Goal: Task Accomplishment & Management: Manage account settings

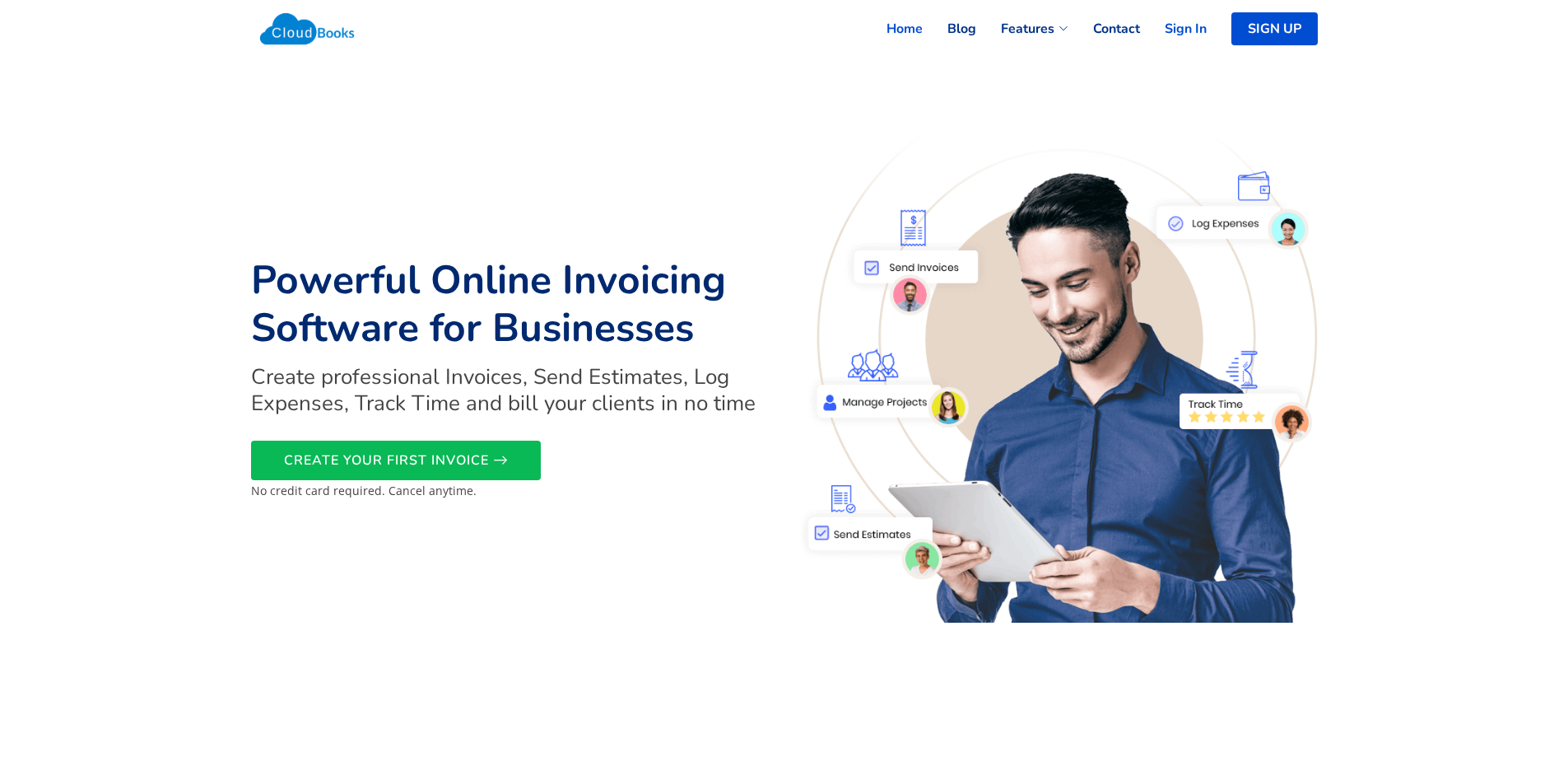
click at [1193, 31] on link "Sign In" at bounding box center [1174, 29] width 67 height 36
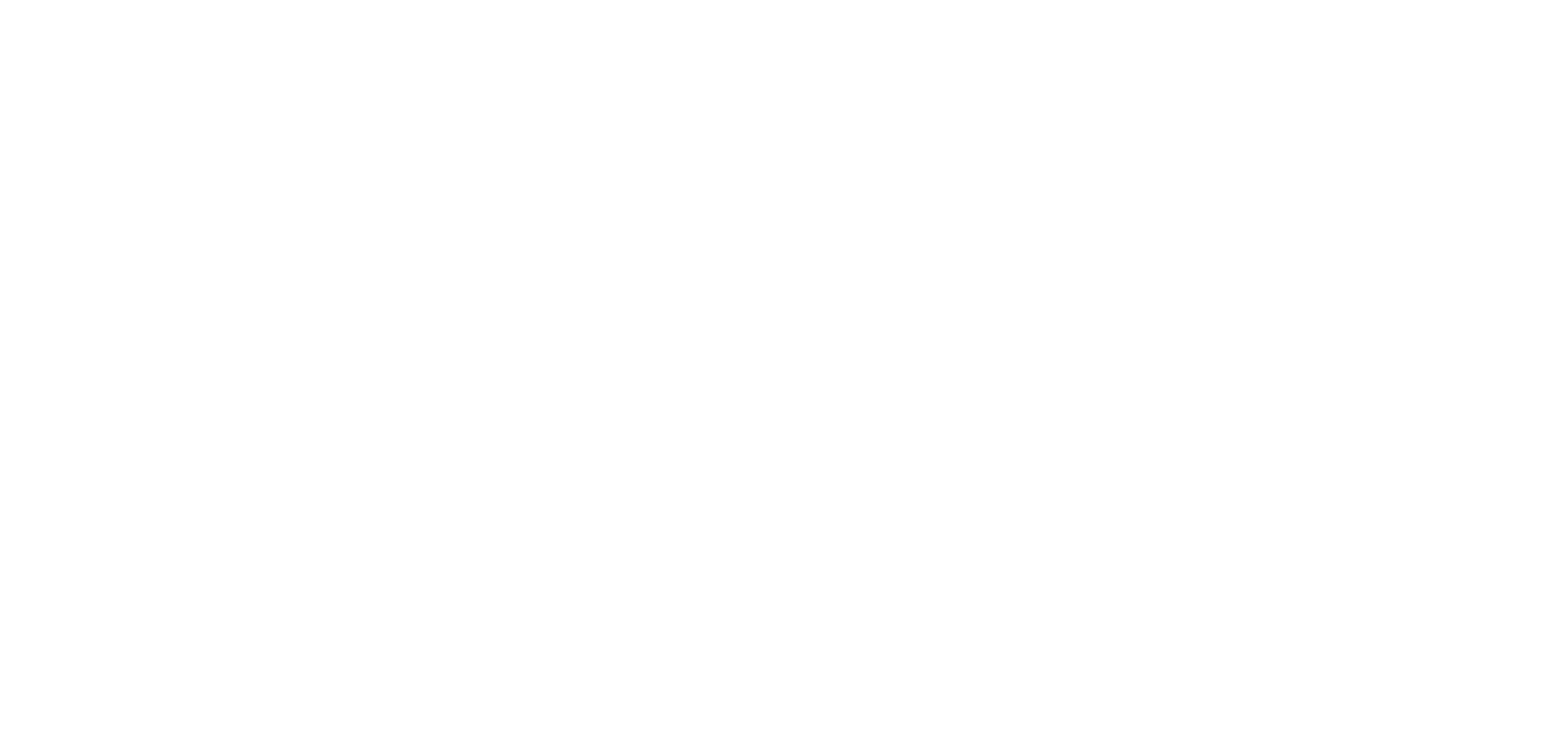
select select "365"
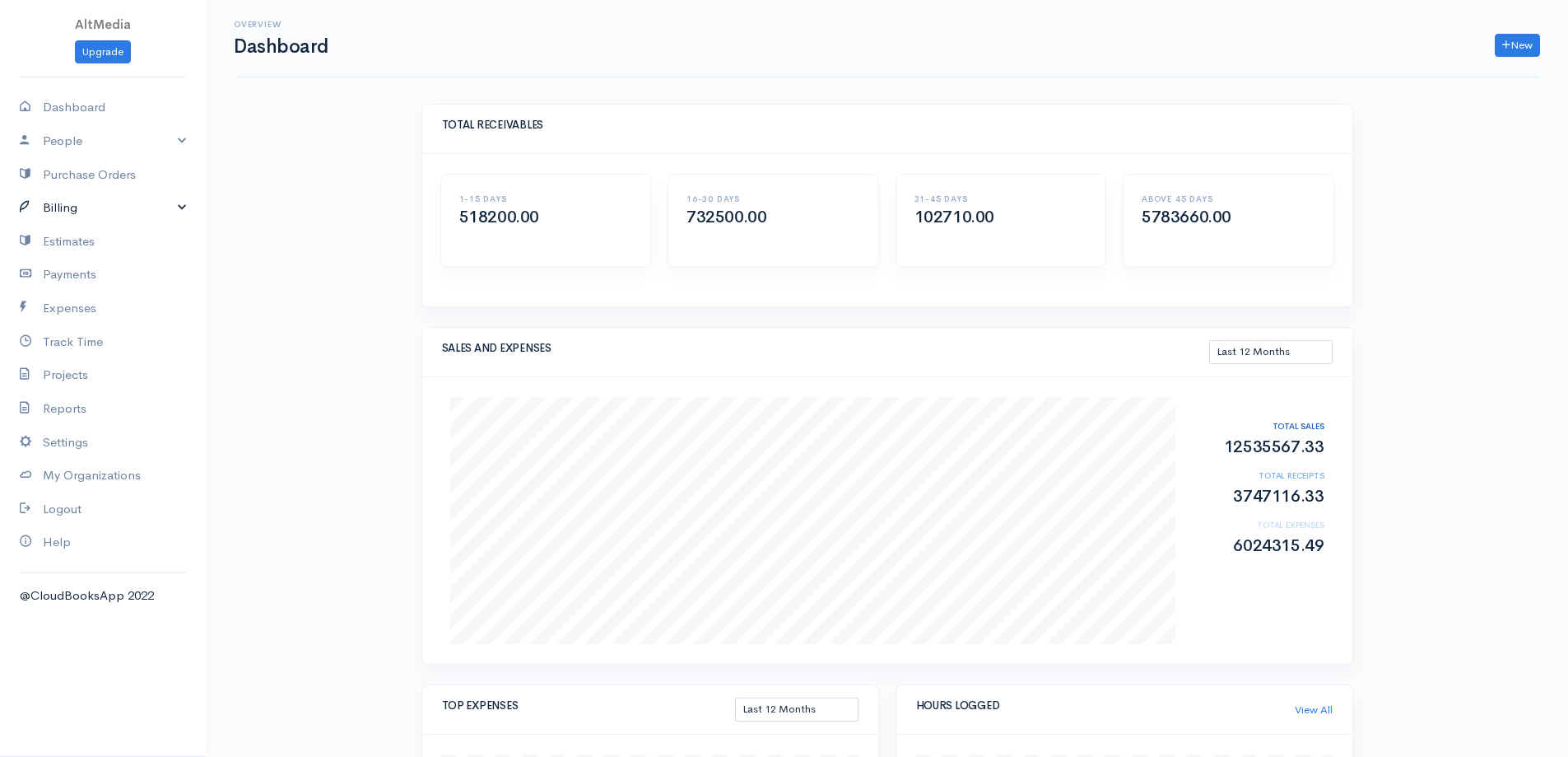
click at [99, 203] on link "Billing" at bounding box center [103, 207] width 206 height 33
click at [74, 239] on link "Invoice" at bounding box center [103, 239] width 206 height 30
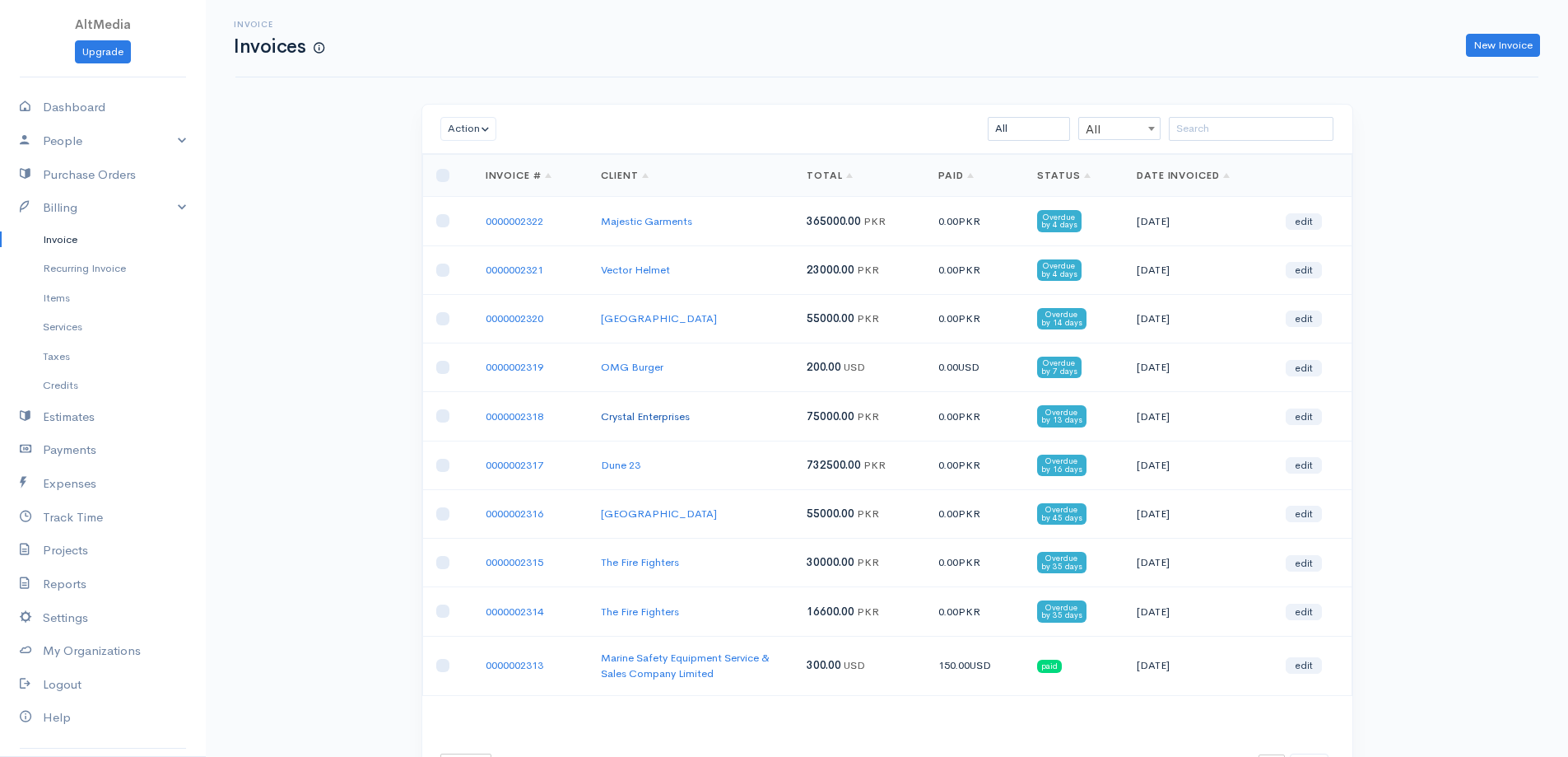
click at [682, 414] on link "Crystal Enterprises" at bounding box center [645, 416] width 89 height 14
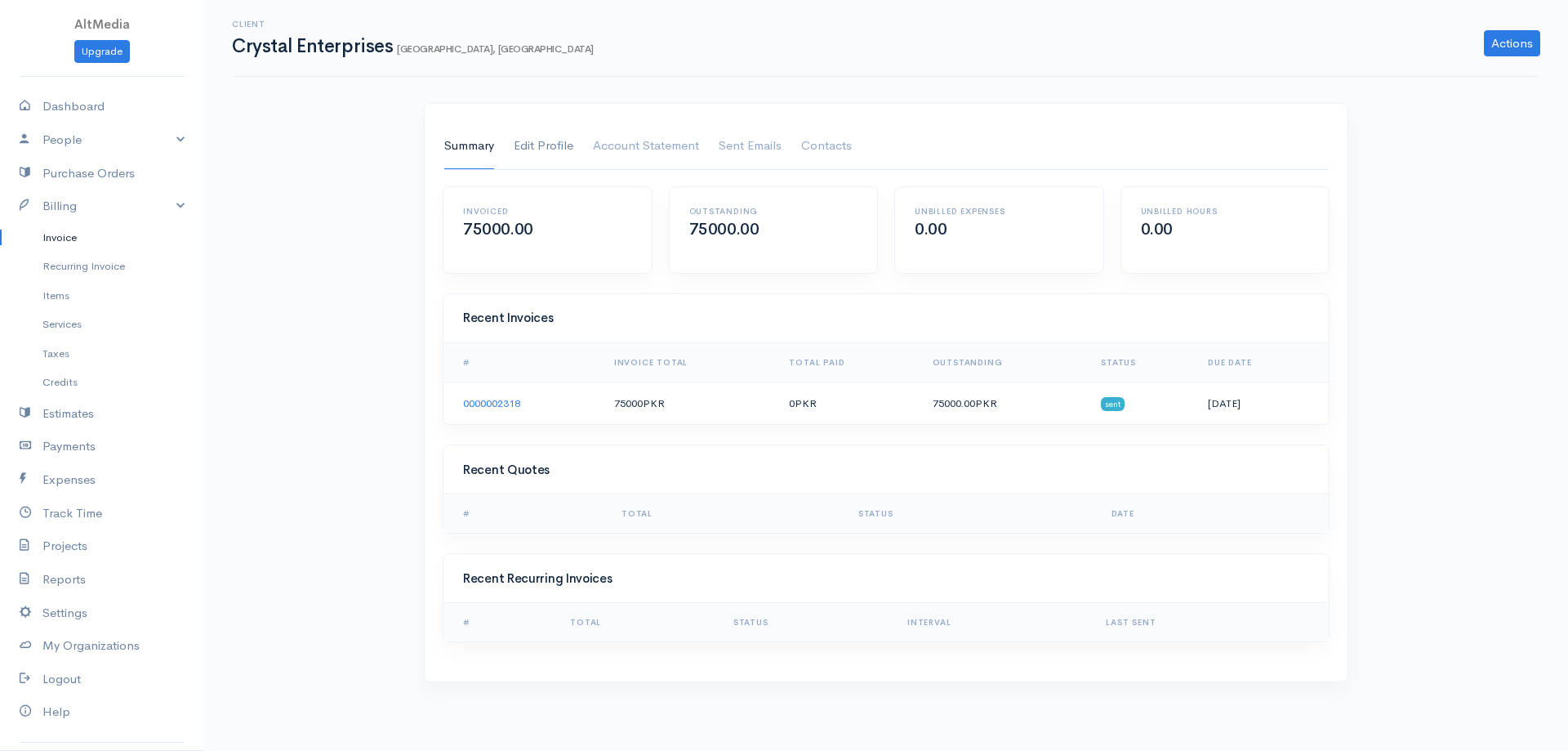
click at [536, 145] on link "Edit Profile" at bounding box center [543, 146] width 60 height 45
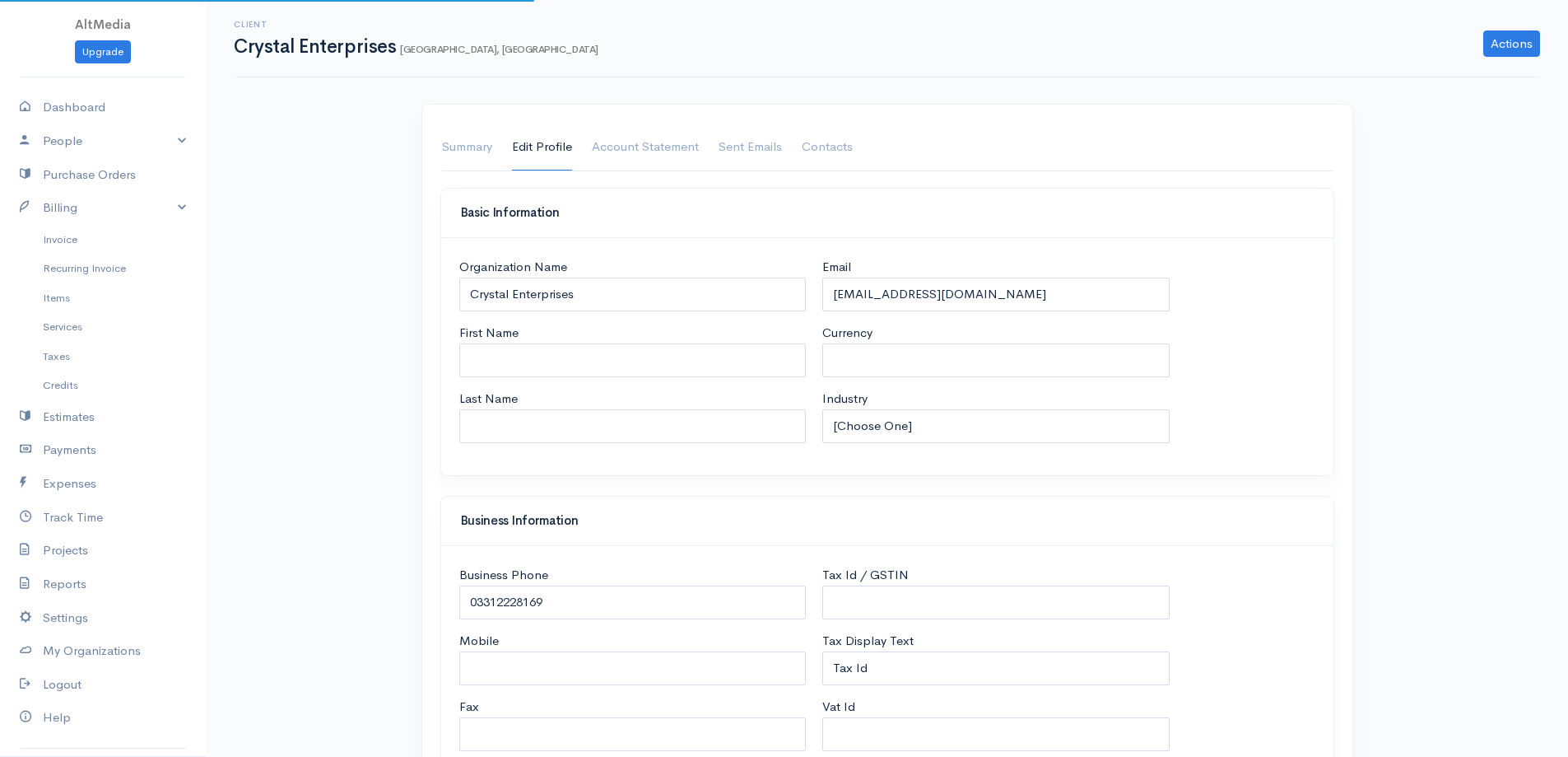
select select "PKR"
select select "[GEOGRAPHIC_DATA]"
select select "Pakistan"
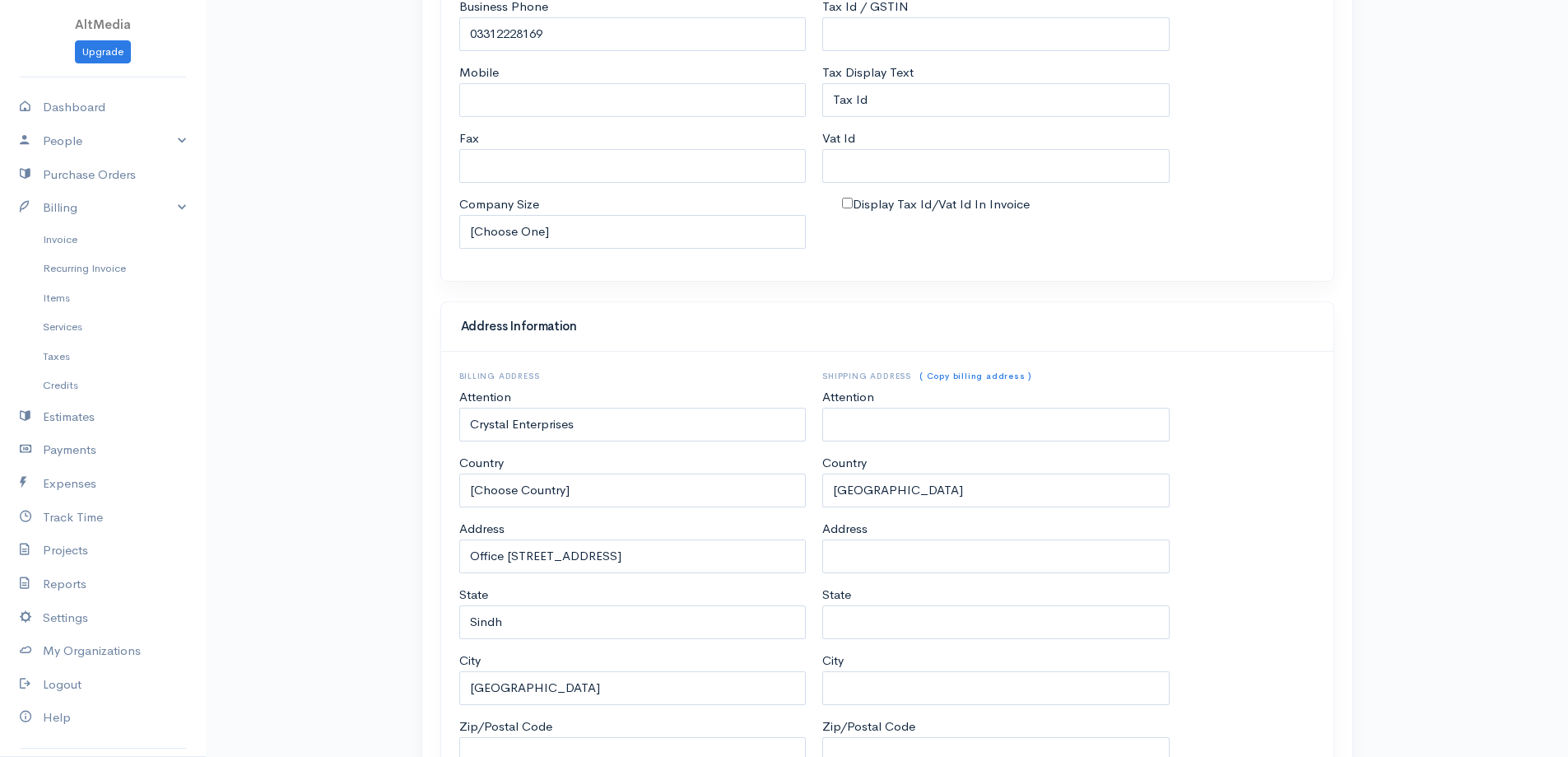
scroll to position [249, 0]
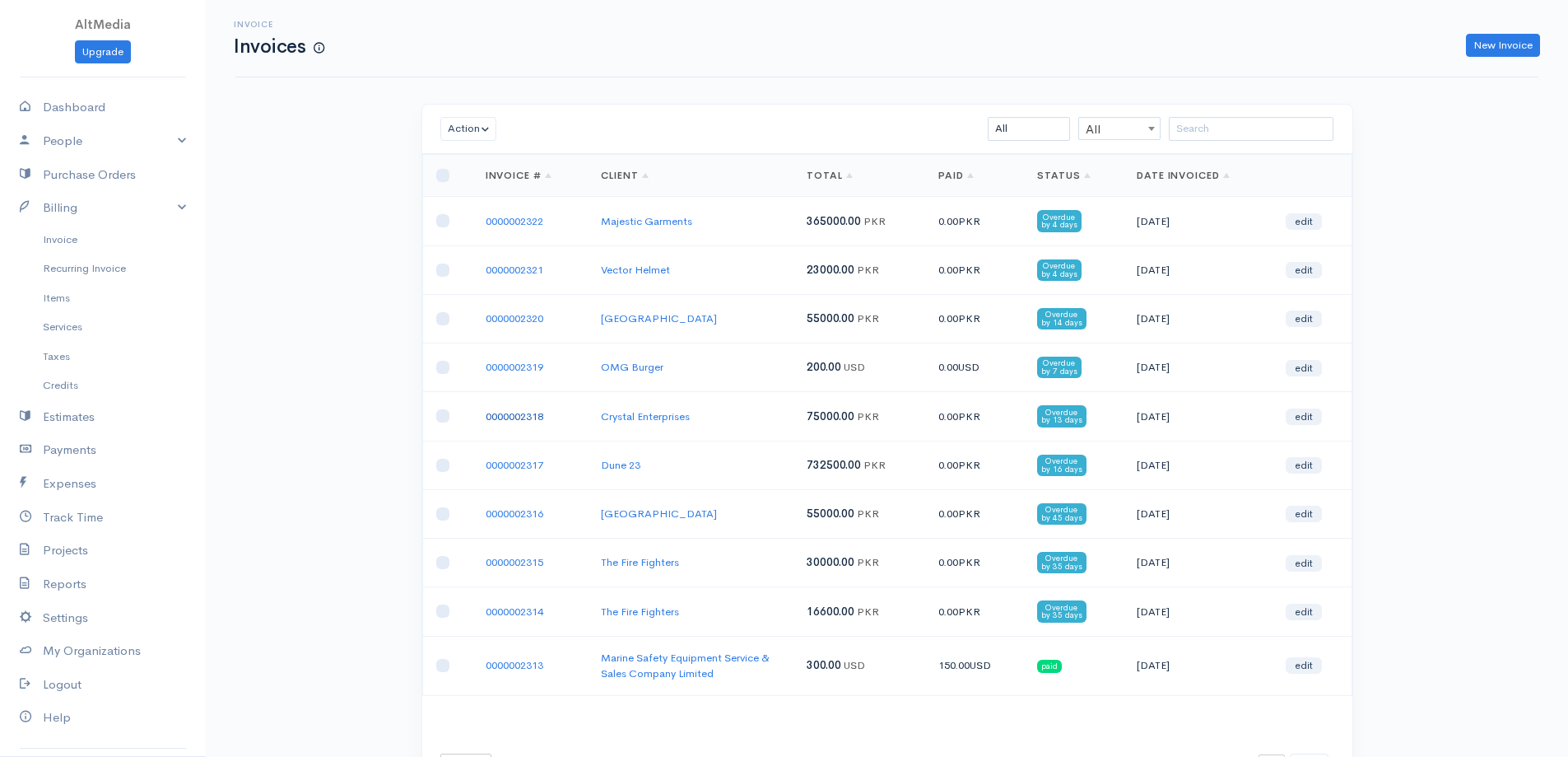
click at [506, 416] on link "0000002318" at bounding box center [514, 416] width 57 height 14
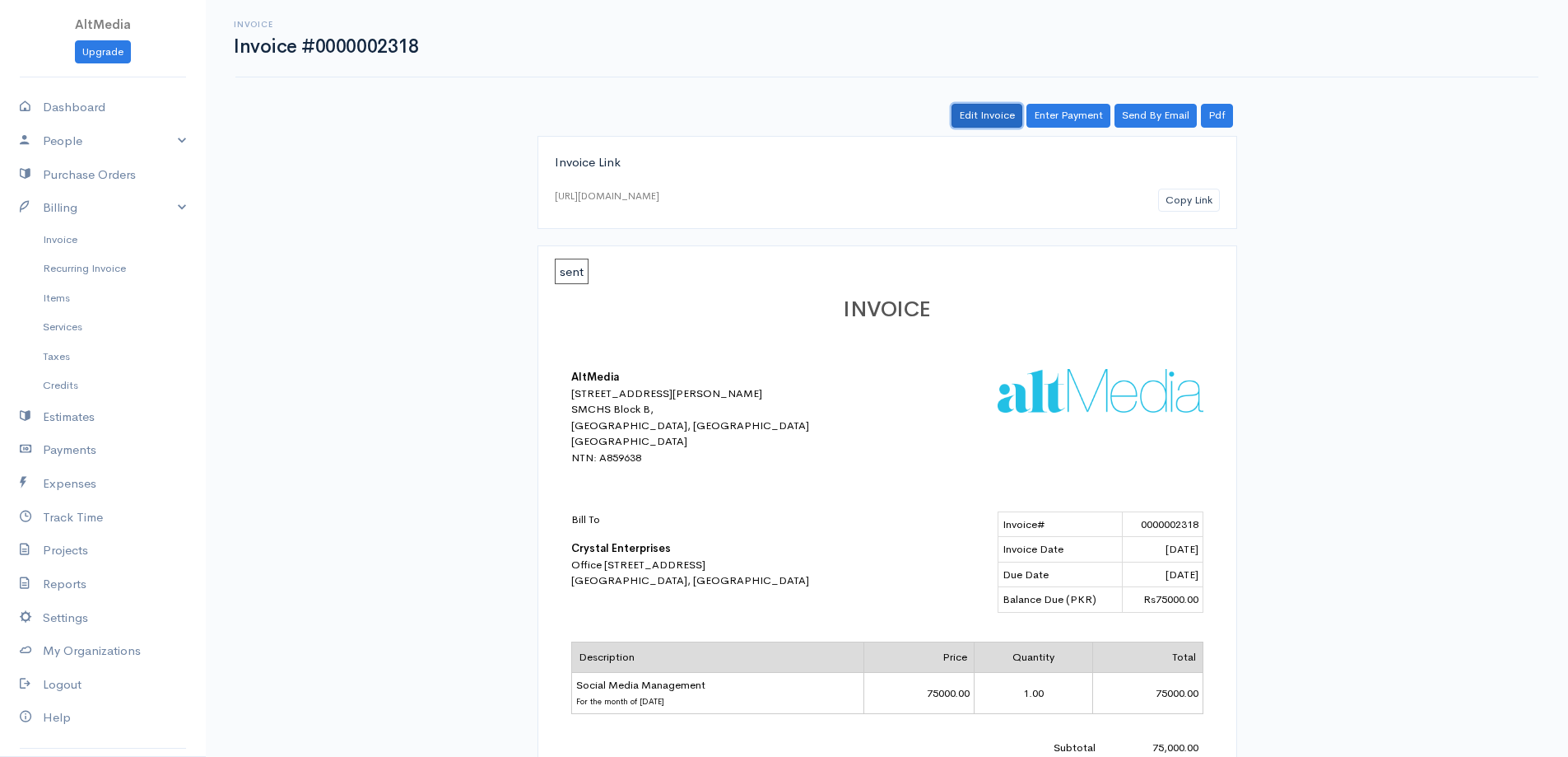
click at [991, 115] on link "Edit Invoice" at bounding box center [987, 116] width 71 height 24
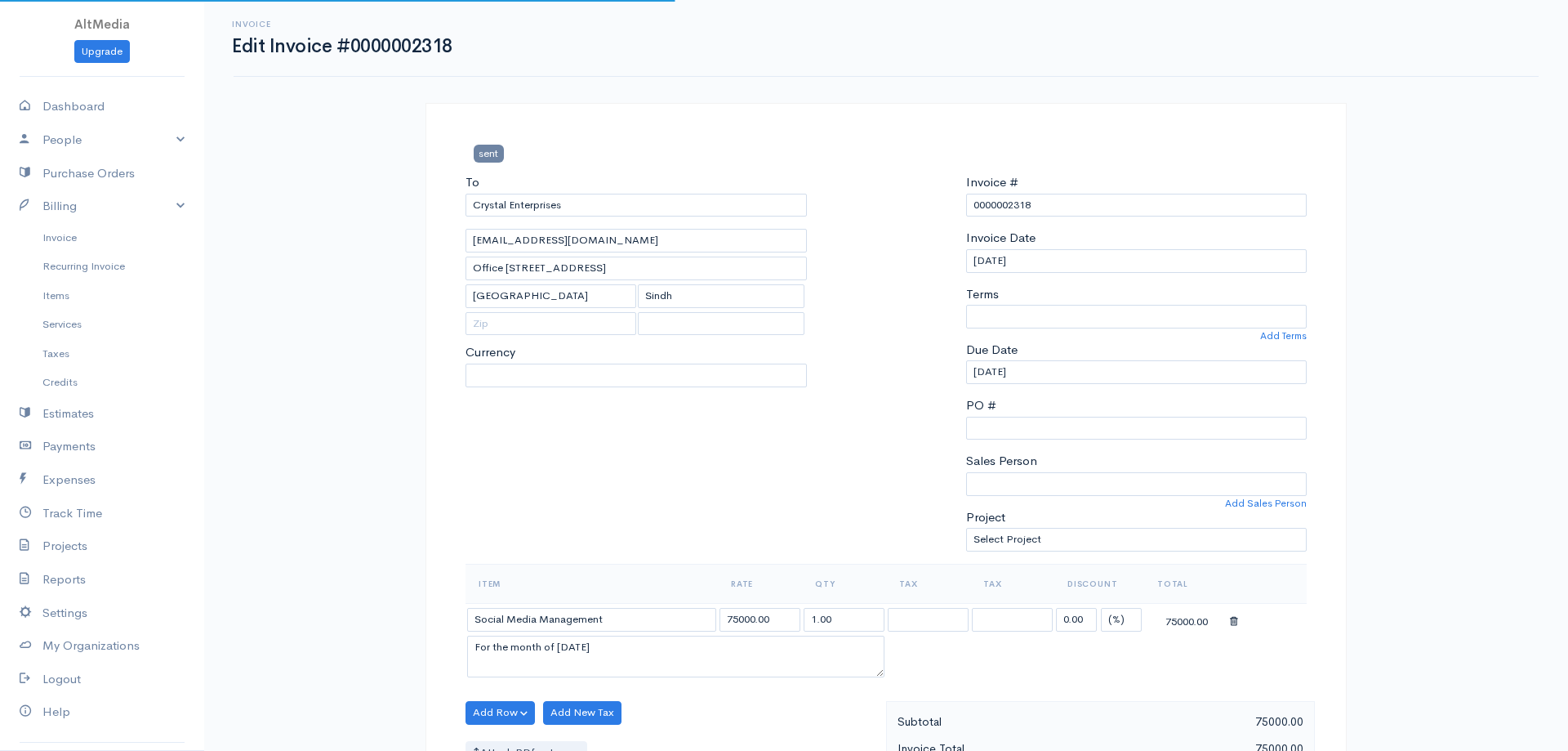
select select
select select "0"
select select "Pakistan"
select select "PKR"
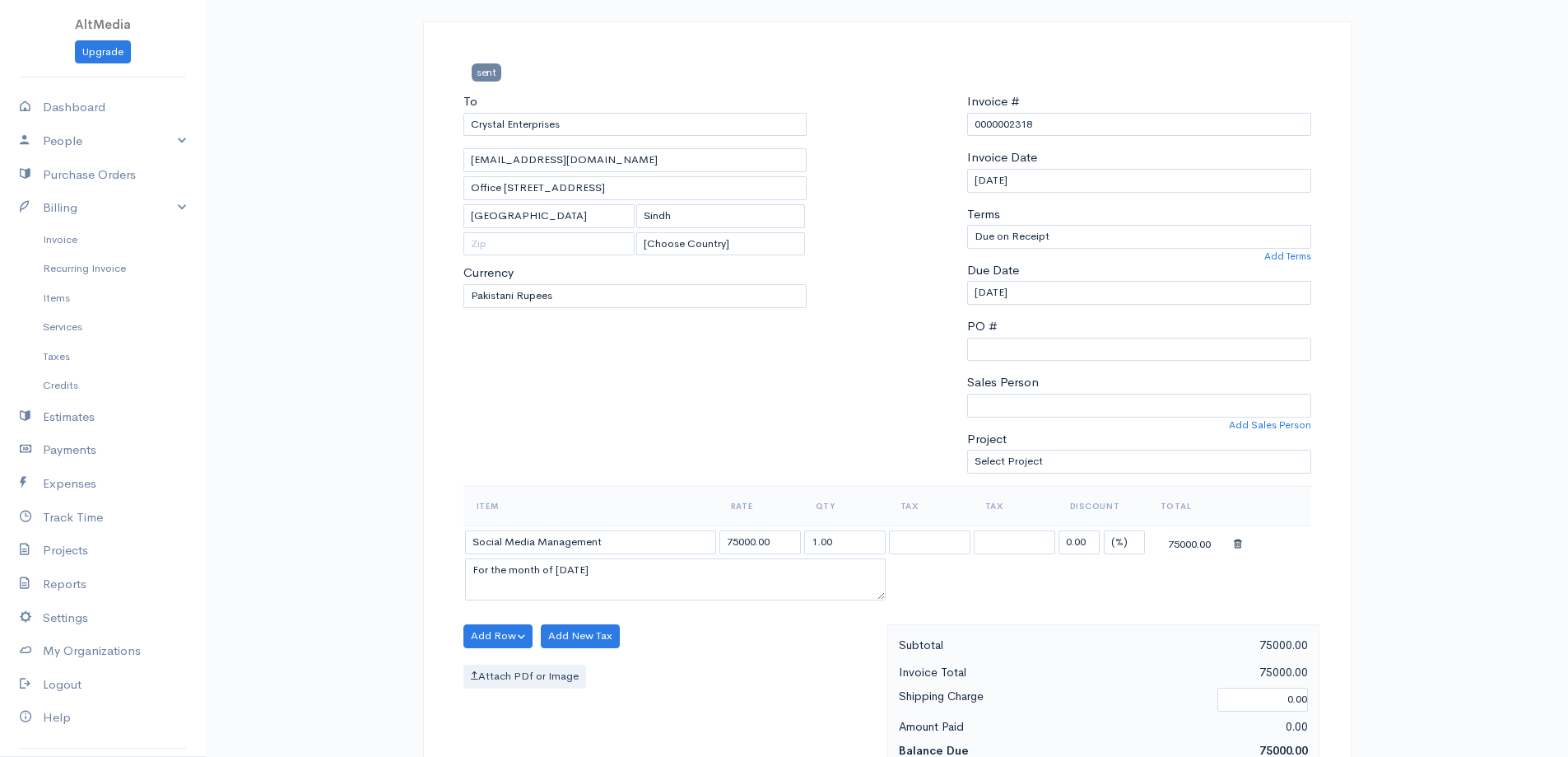
scroll to position [165, 0]
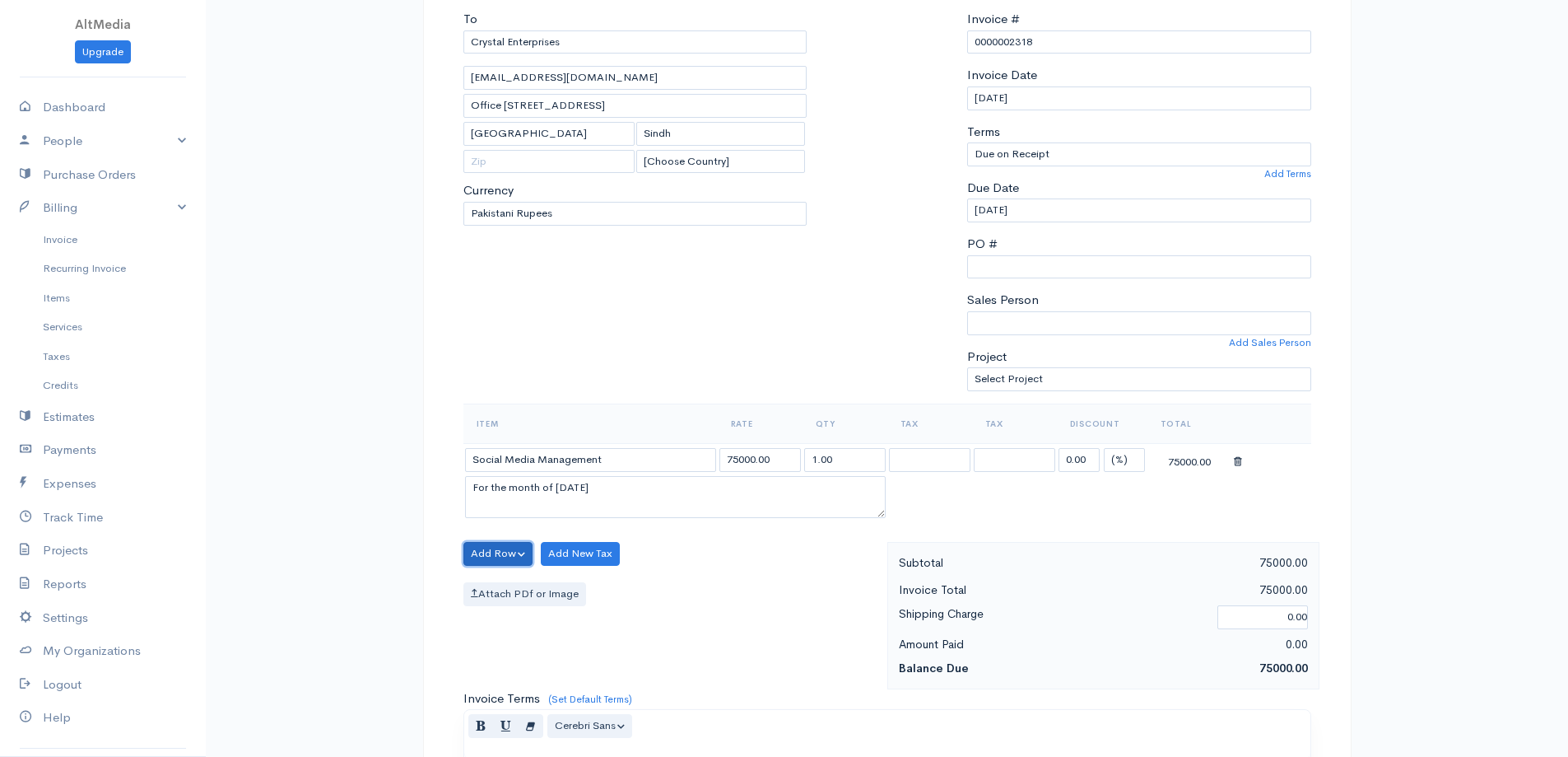
click at [518, 560] on button "Add Row" at bounding box center [498, 554] width 70 height 24
click at [532, 590] on link "Add Item Row" at bounding box center [529, 587] width 130 height 29
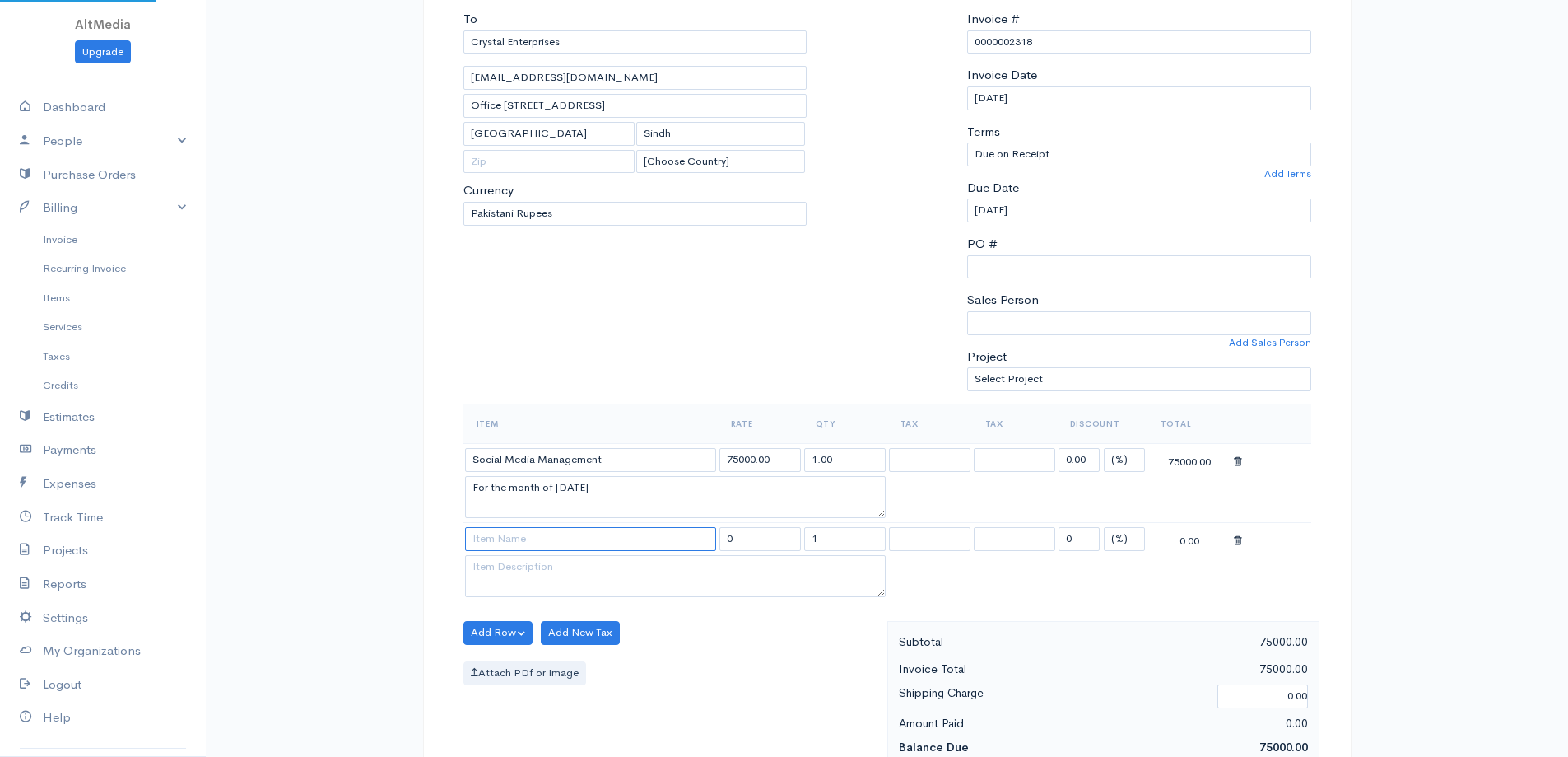
click at [554, 540] on input at bounding box center [590, 538] width 251 height 24
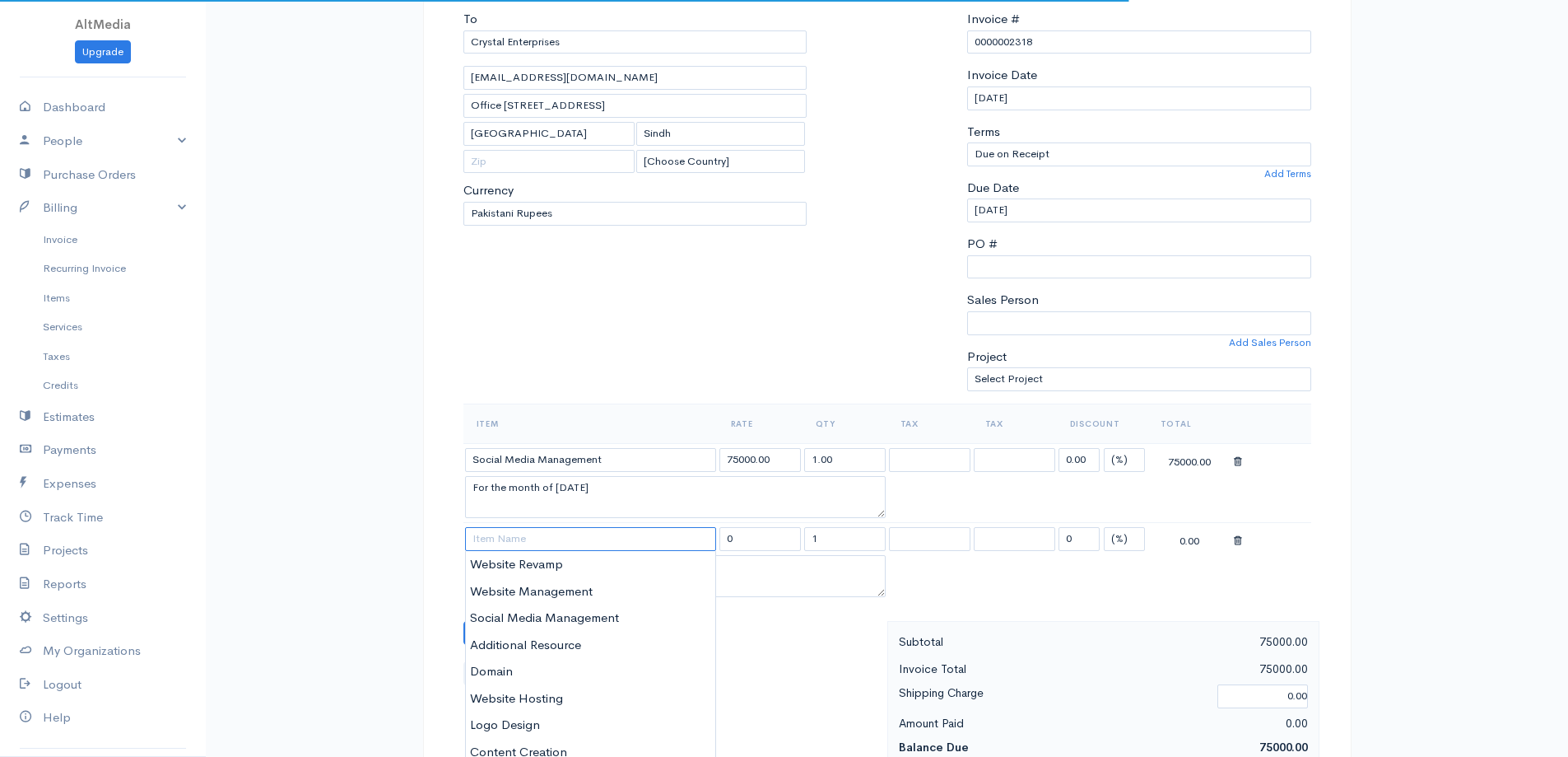
type input "\"
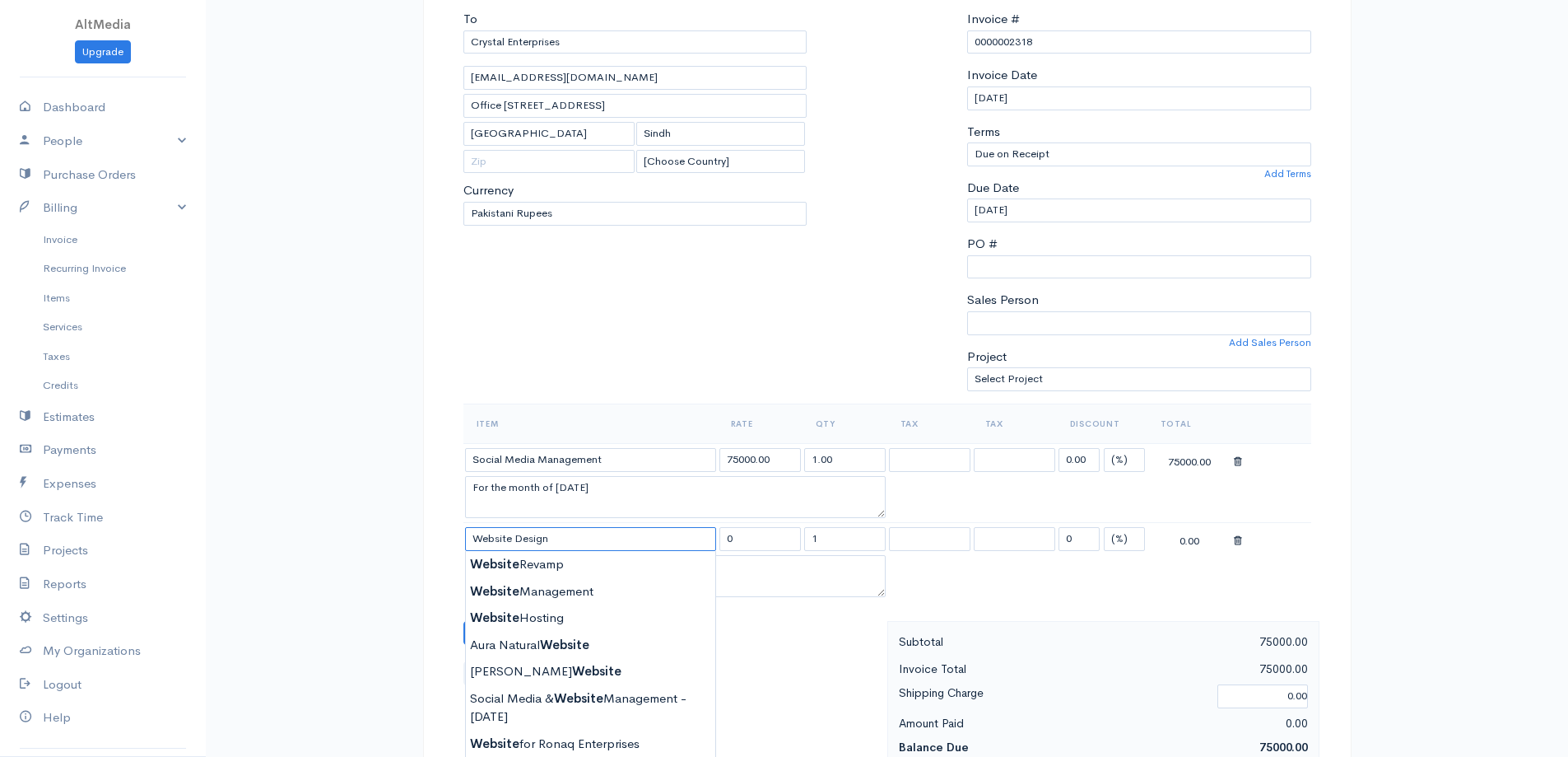
type input "Website Design"
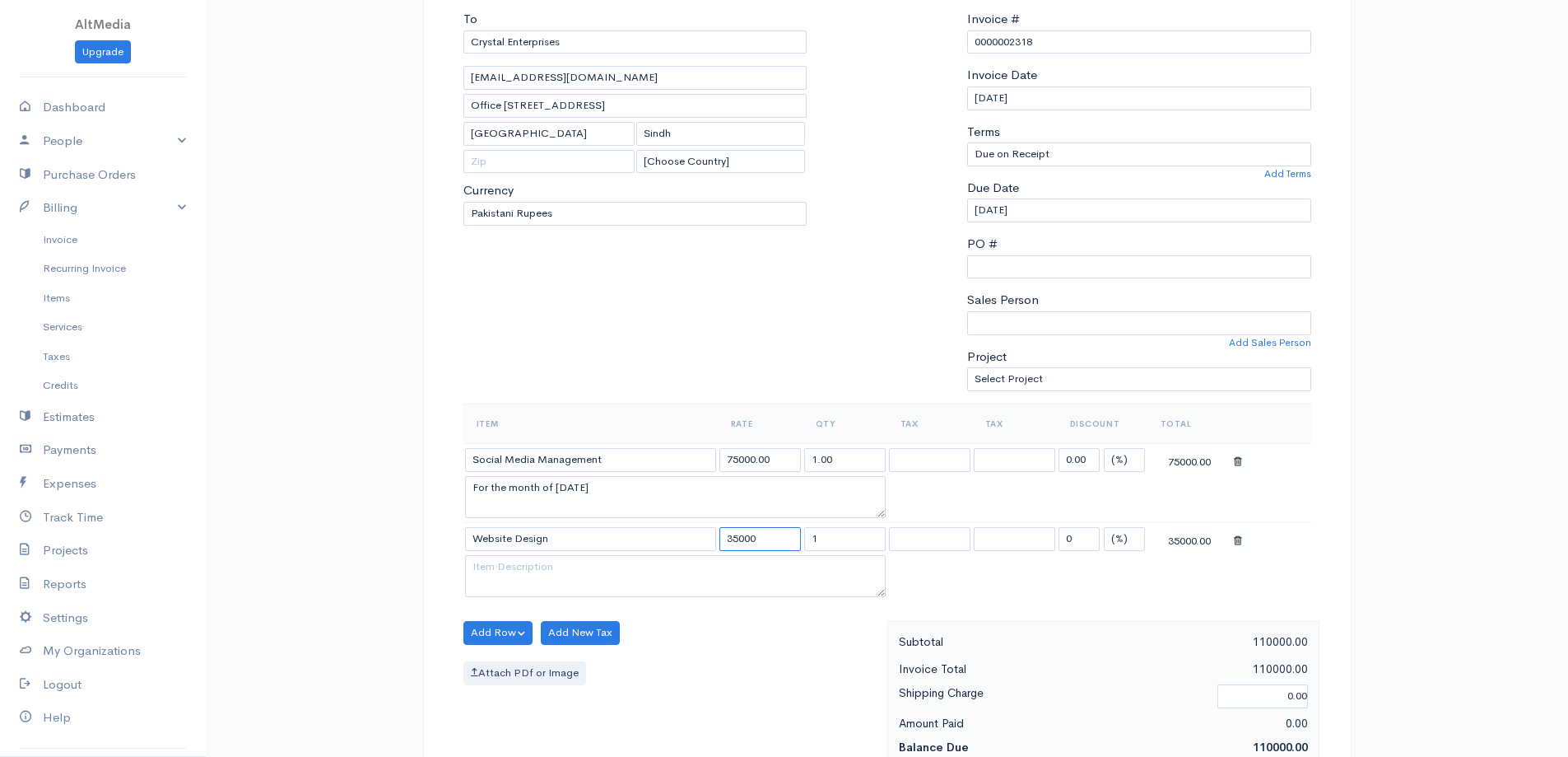
type input "35000"
click at [593, 584] on textarea at bounding box center [675, 576] width 421 height 43
type textarea "Half Payment of 70,000"
click at [665, 468] on input "Social Media Management" at bounding box center [590, 459] width 251 height 24
click at [665, 488] on body "AltMedia Upgrade Dashboard People Clients Vendors Staff Users Purchase Orders B…" at bounding box center [784, 603] width 1568 height 1537
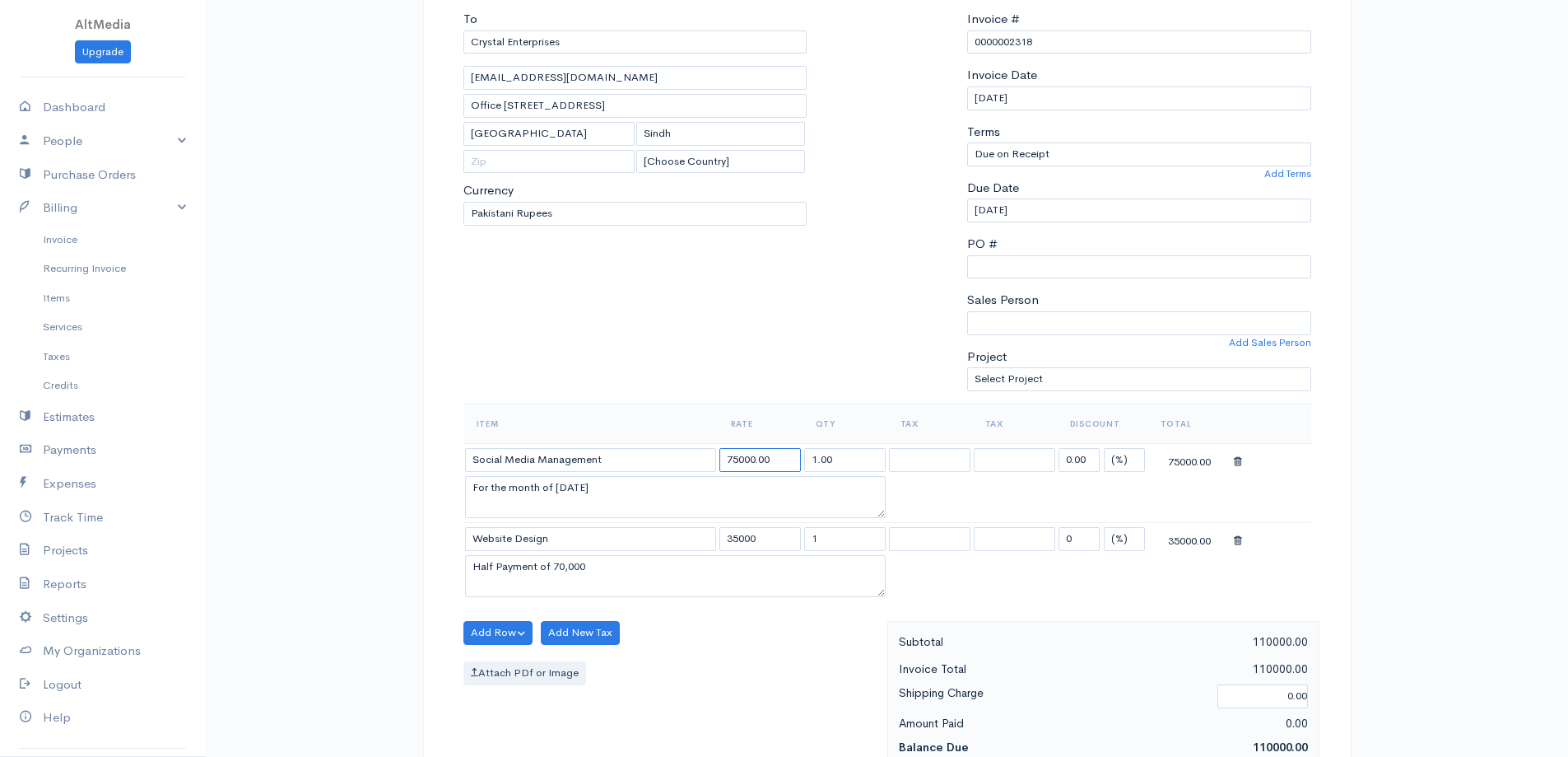
click at [732, 458] on input "75000.00" at bounding box center [760, 459] width 81 height 24
drag, startPoint x: 733, startPoint y: 458, endPoint x: 688, endPoint y: 452, distance: 45.4
click at [688, 452] on tr "Social Media Management 75000.00 1.00 Service Tax 13% Service Tax Bank Charges …" at bounding box center [888, 459] width 847 height 32
type input "35000"
click at [641, 507] on textarea "For the month of August 2025" at bounding box center [675, 497] width 421 height 43
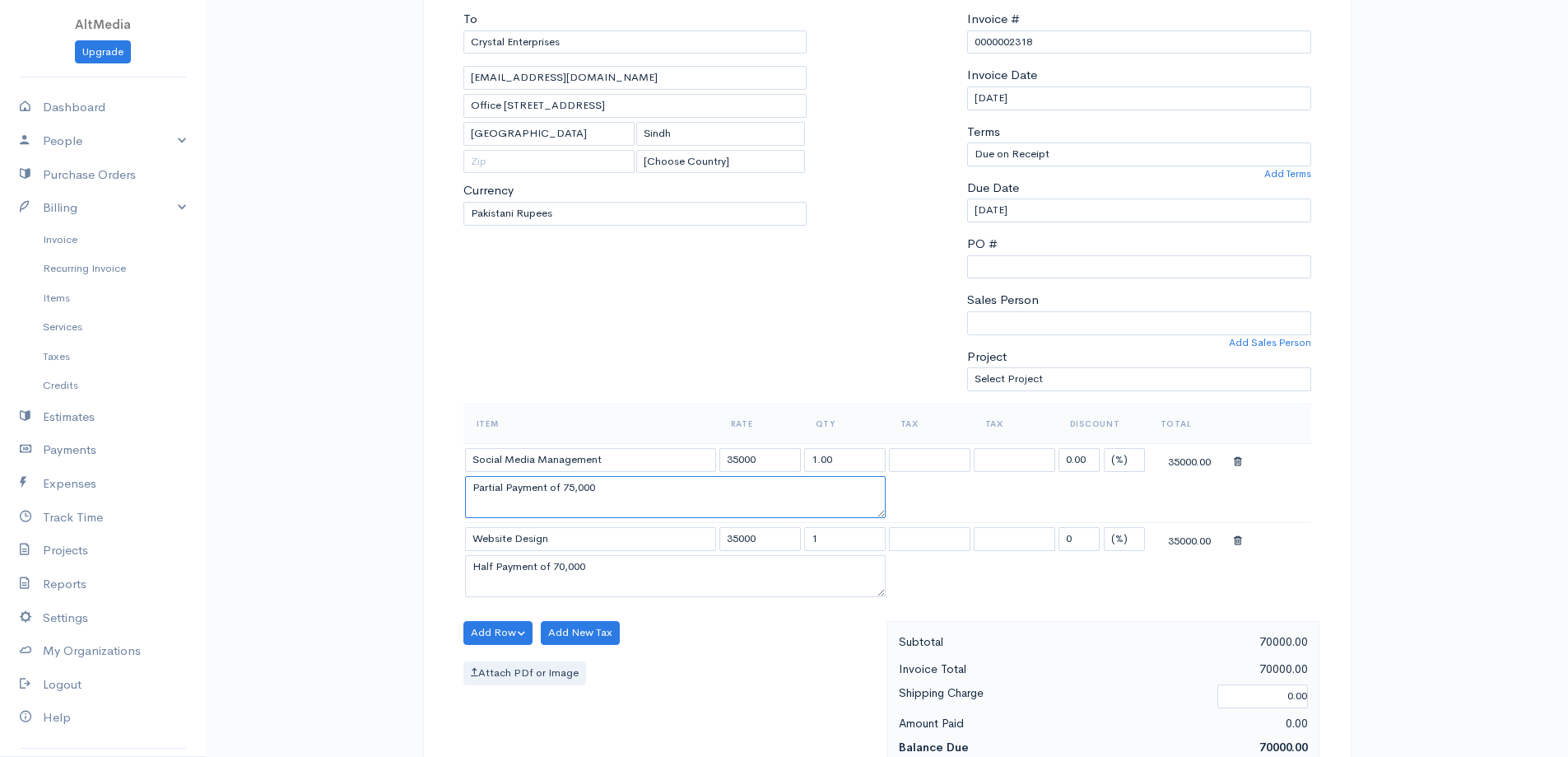
type textarea "Partial Payment of 75,000"
drag, startPoint x: 356, startPoint y: 395, endPoint x: 442, endPoint y: 409, distance: 87.1
click at [366, 399] on div "Invoice Edit Invoice #0000002318 sent To Crystal Enterprises crystal.enterprise…" at bounding box center [887, 603] width 1362 height 1537
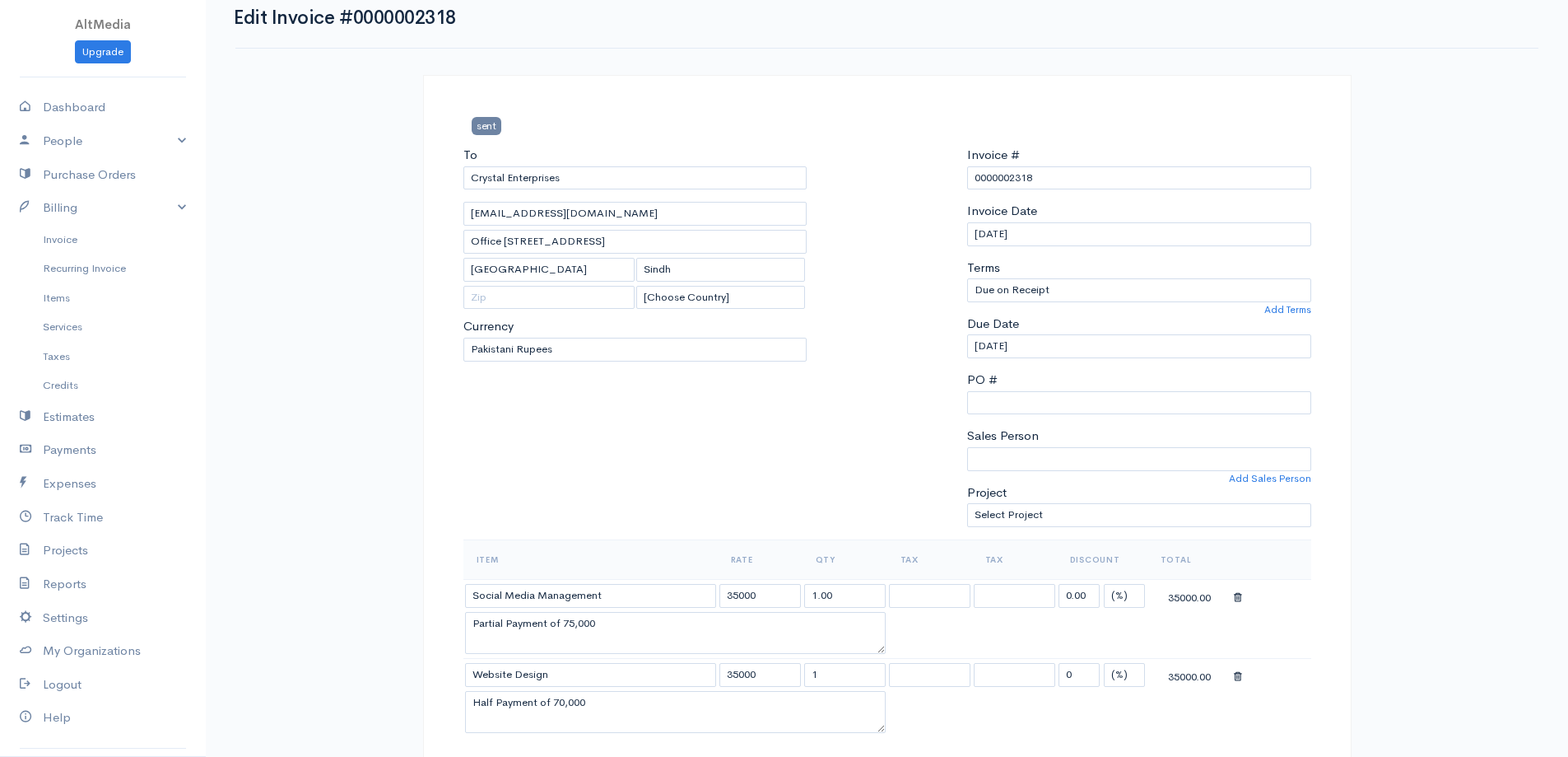
scroll to position [0, 0]
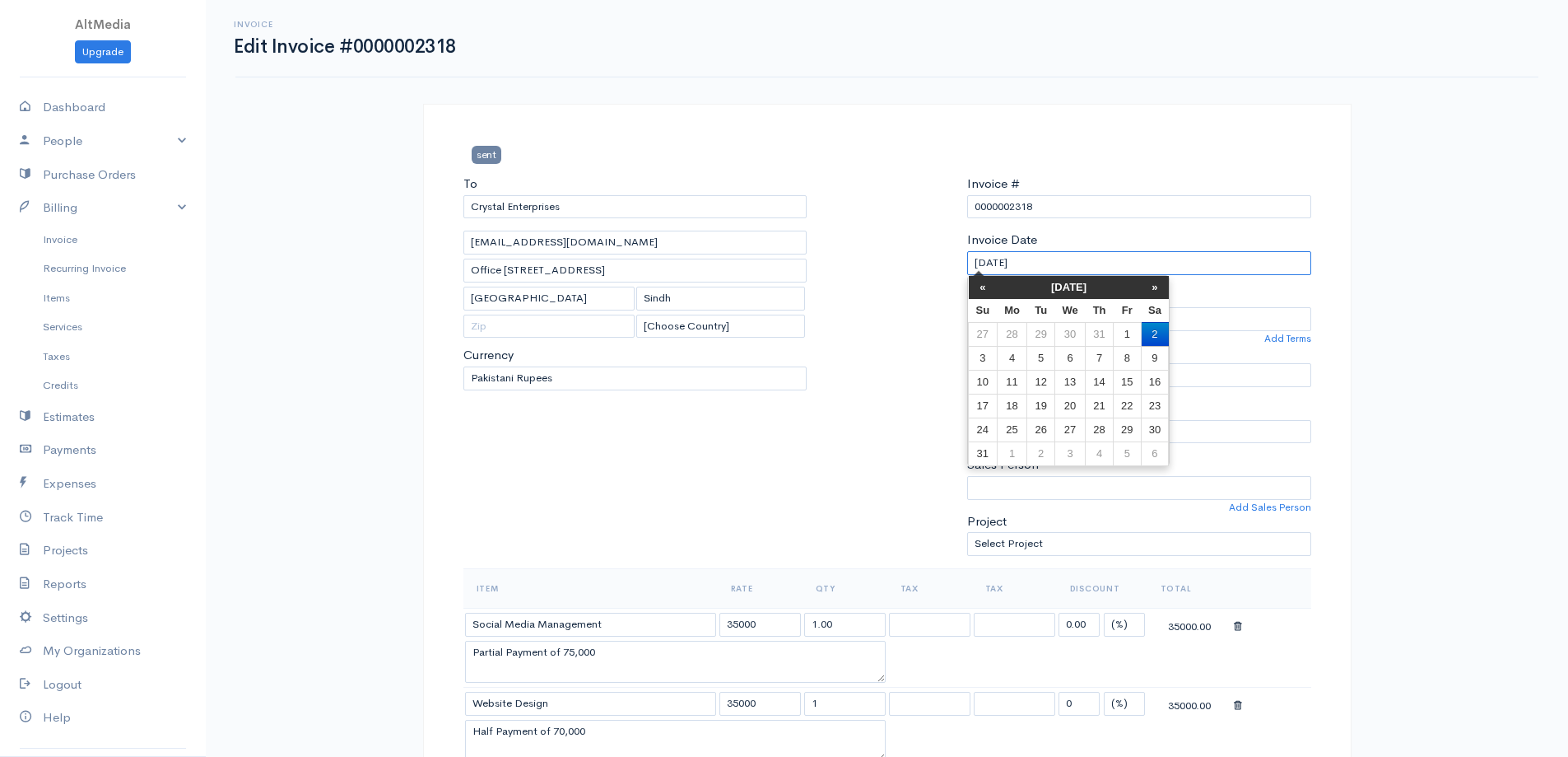
click at [1140, 268] on input "02-08-2025" at bounding box center [1139, 263] width 345 height 24
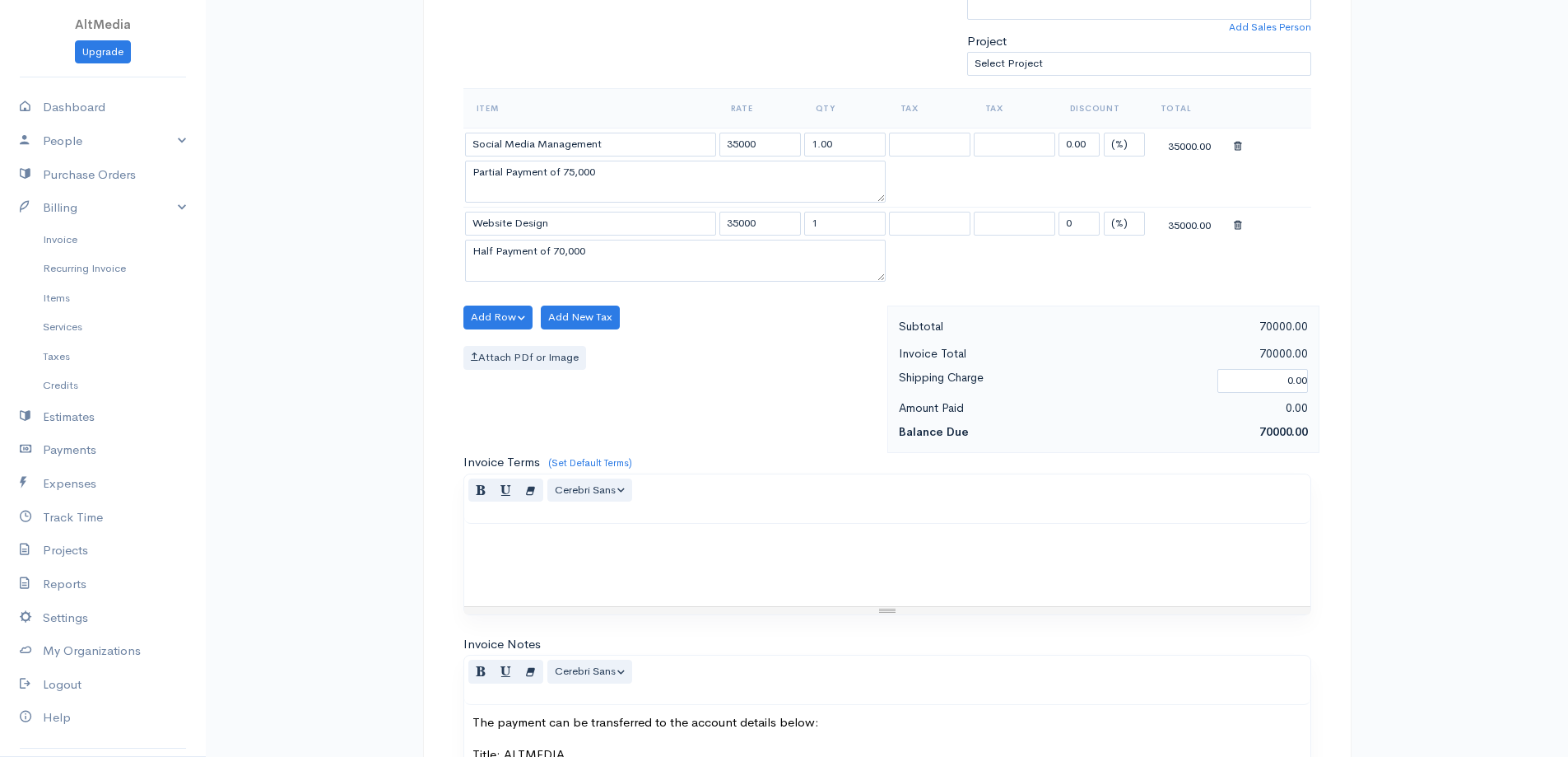
scroll to position [494, 0]
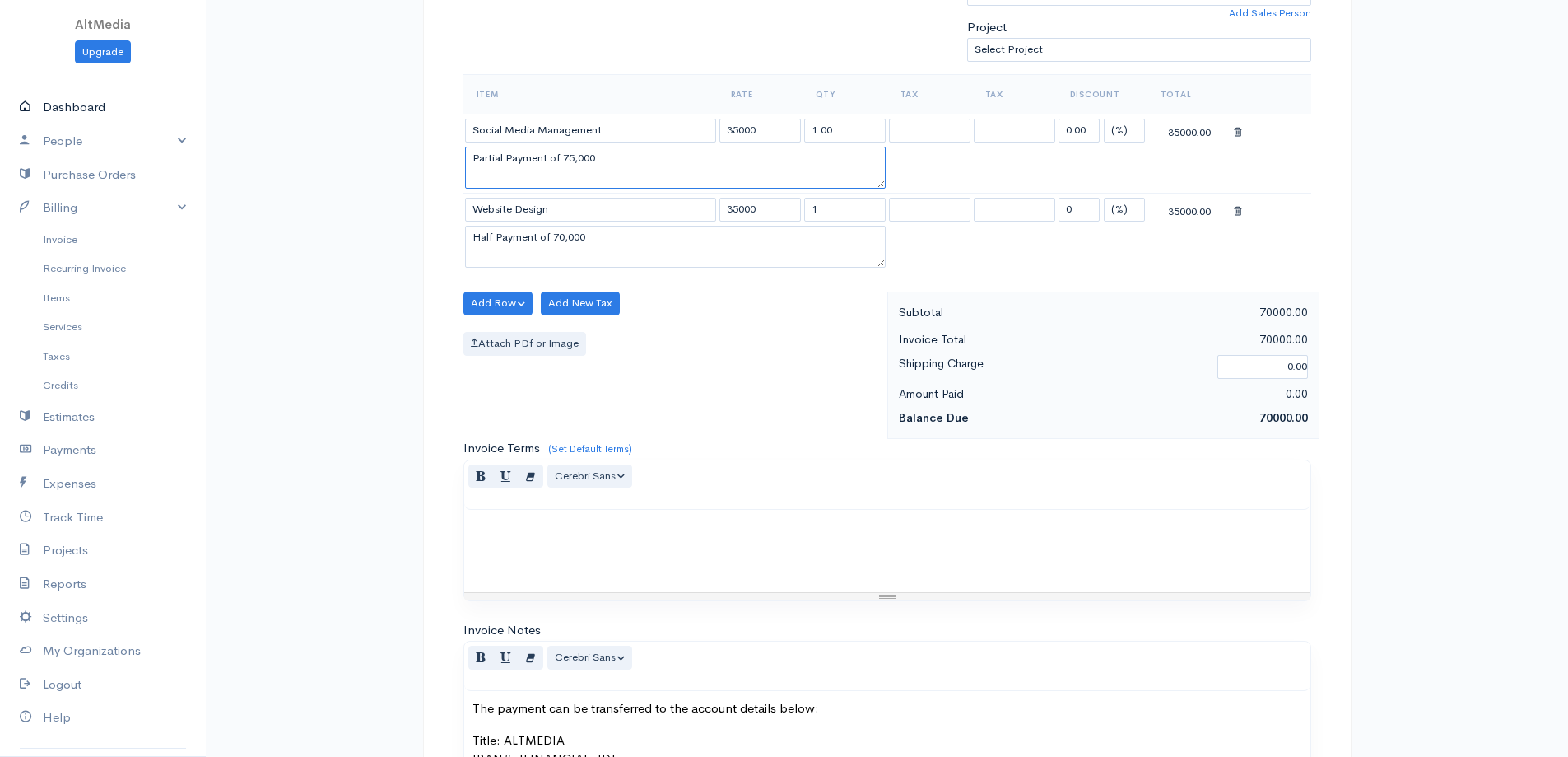
drag, startPoint x: 307, startPoint y: 137, endPoint x: 27, endPoint y: 98, distance: 282.7
click at [26, 98] on body "AltMedia Upgrade Dashboard People Clients Vendors Staff Users Purchase Orders B…" at bounding box center [784, 274] width 1568 height 1537
drag, startPoint x: 621, startPoint y: 255, endPoint x: 65, endPoint y: 216, distance: 557.4
click at [65, 216] on body "AltMedia Upgrade Dashboard People Clients Vendors Staff Users Purchase Orders B…" at bounding box center [784, 274] width 1568 height 1537
drag, startPoint x: 740, startPoint y: 129, endPoint x: 711, endPoint y: 123, distance: 29.6
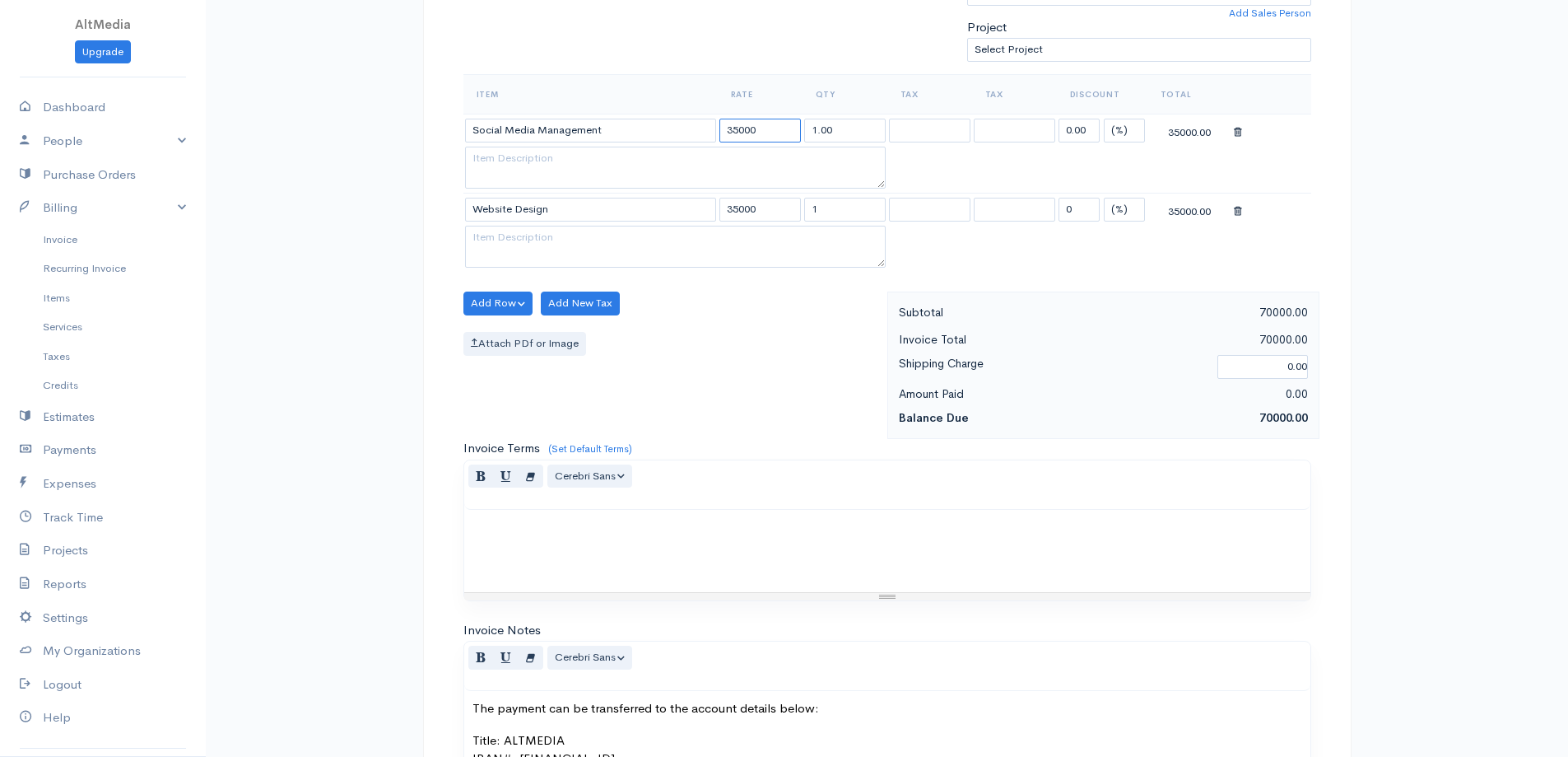
click at [711, 123] on tr "Social Media Management 35000 1.00 Service Tax 13% Service Tax Bank Charges Ser…" at bounding box center [888, 130] width 847 height 32
type input "75000"
drag, startPoint x: 739, startPoint y: 209, endPoint x: 662, endPoint y: 203, distance: 77.2
click at [663, 203] on tr "Website Design 35000 1 Service Tax 13% Service Tax Bank Charges Service Tax 13%…" at bounding box center [888, 210] width 847 height 32
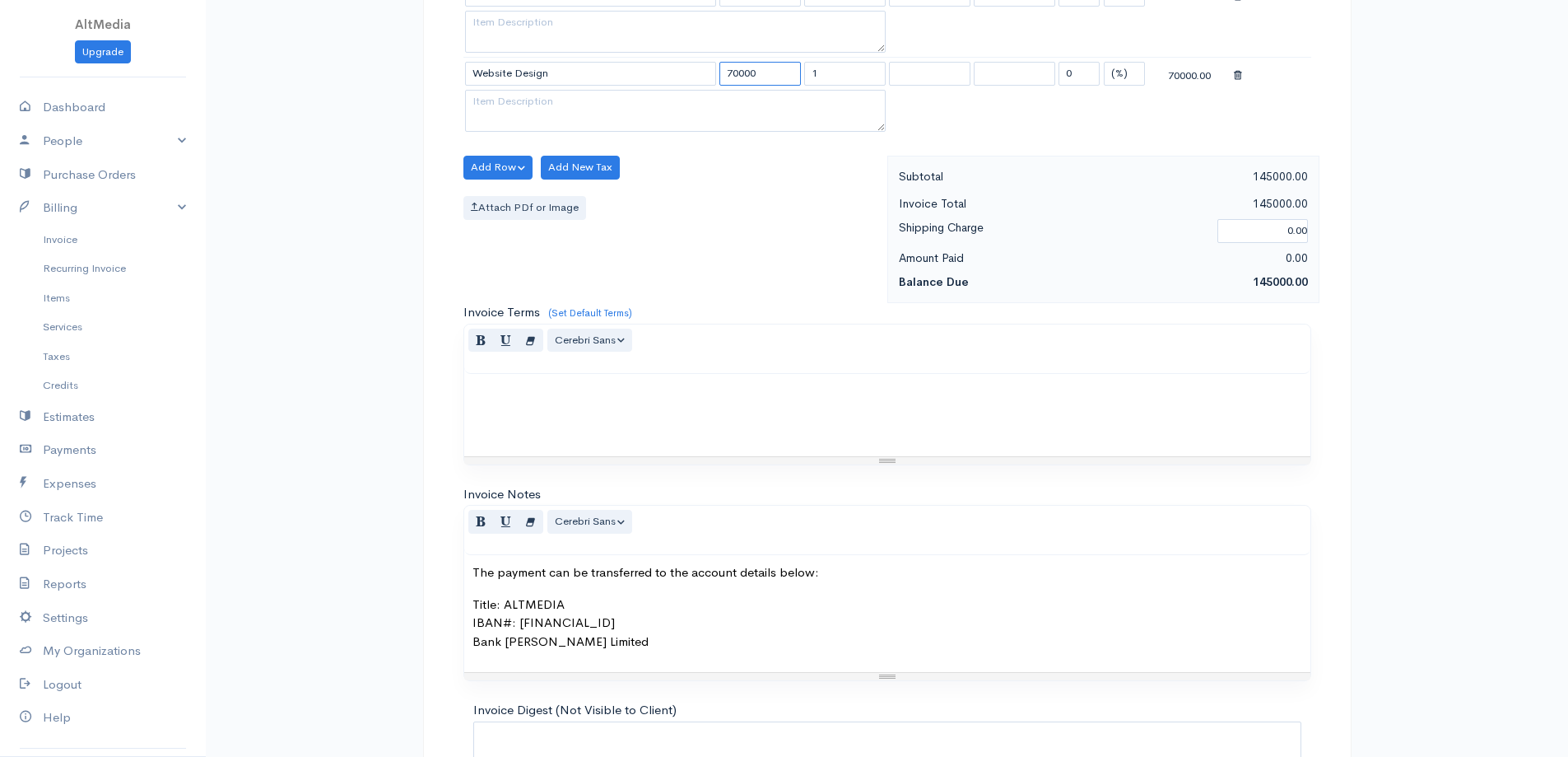
scroll to position [659, 0]
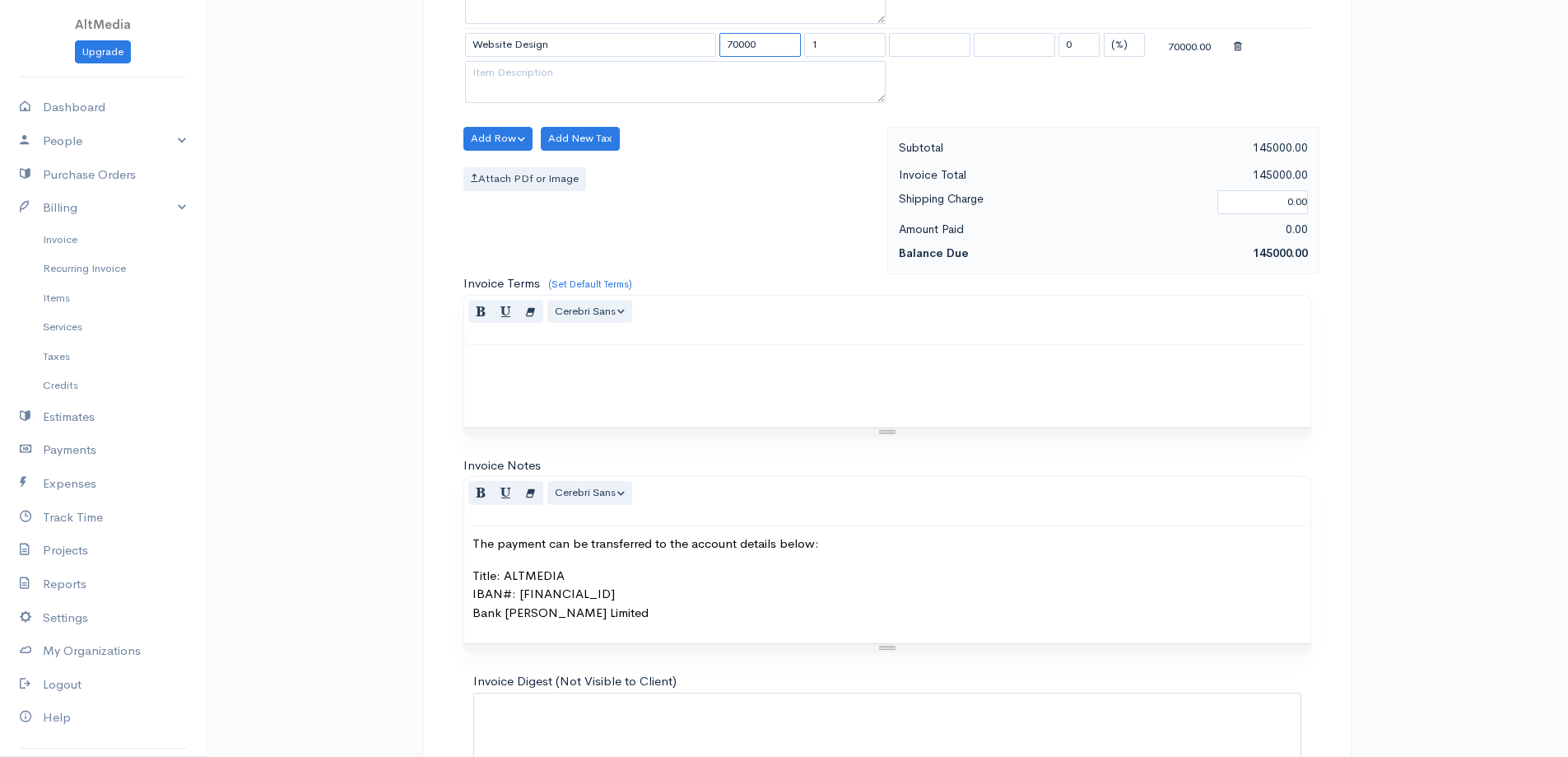
type input "70000"
click at [633, 366] on p at bounding box center [887, 363] width 829 height 19
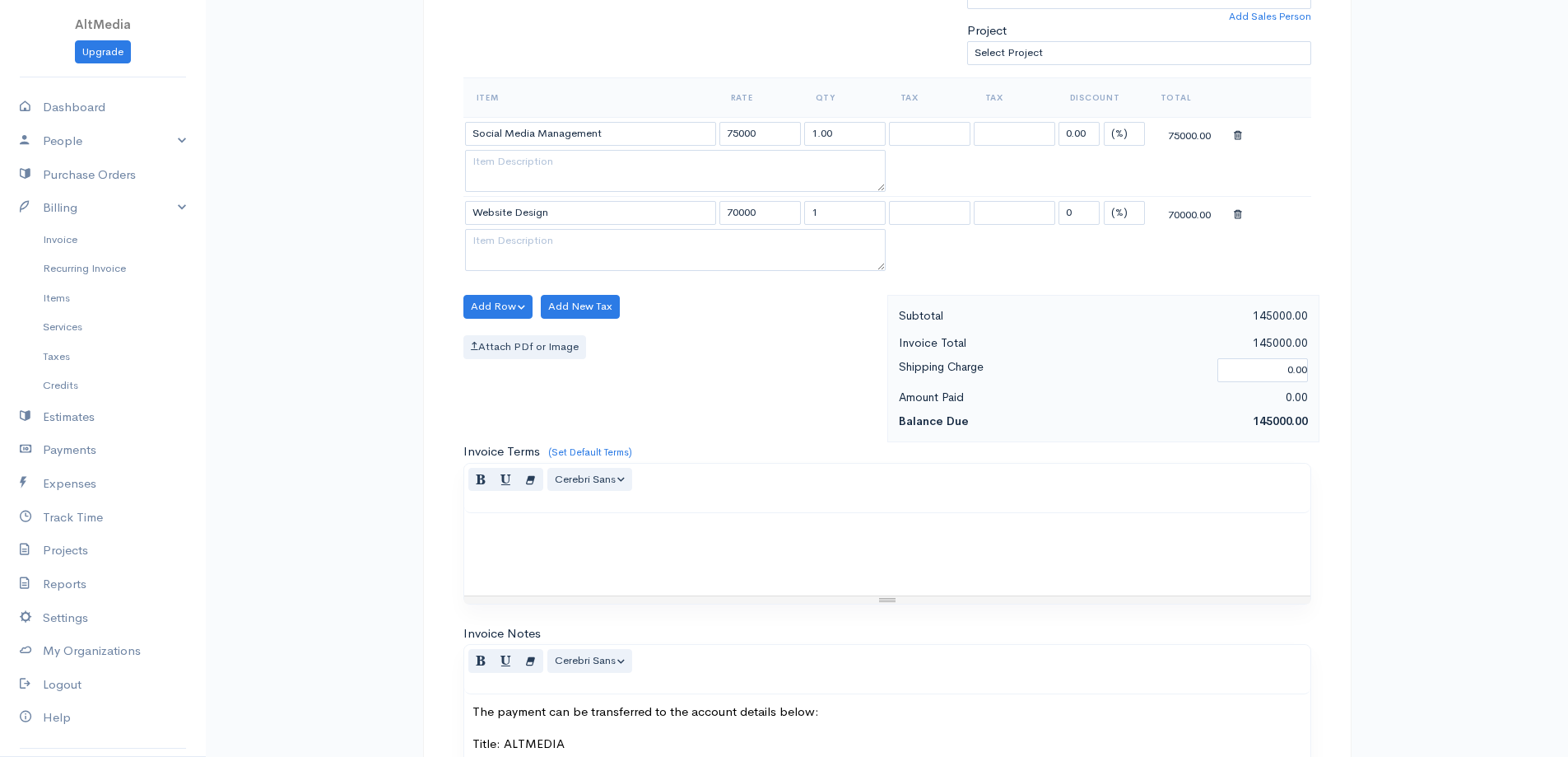
scroll to position [411, 0]
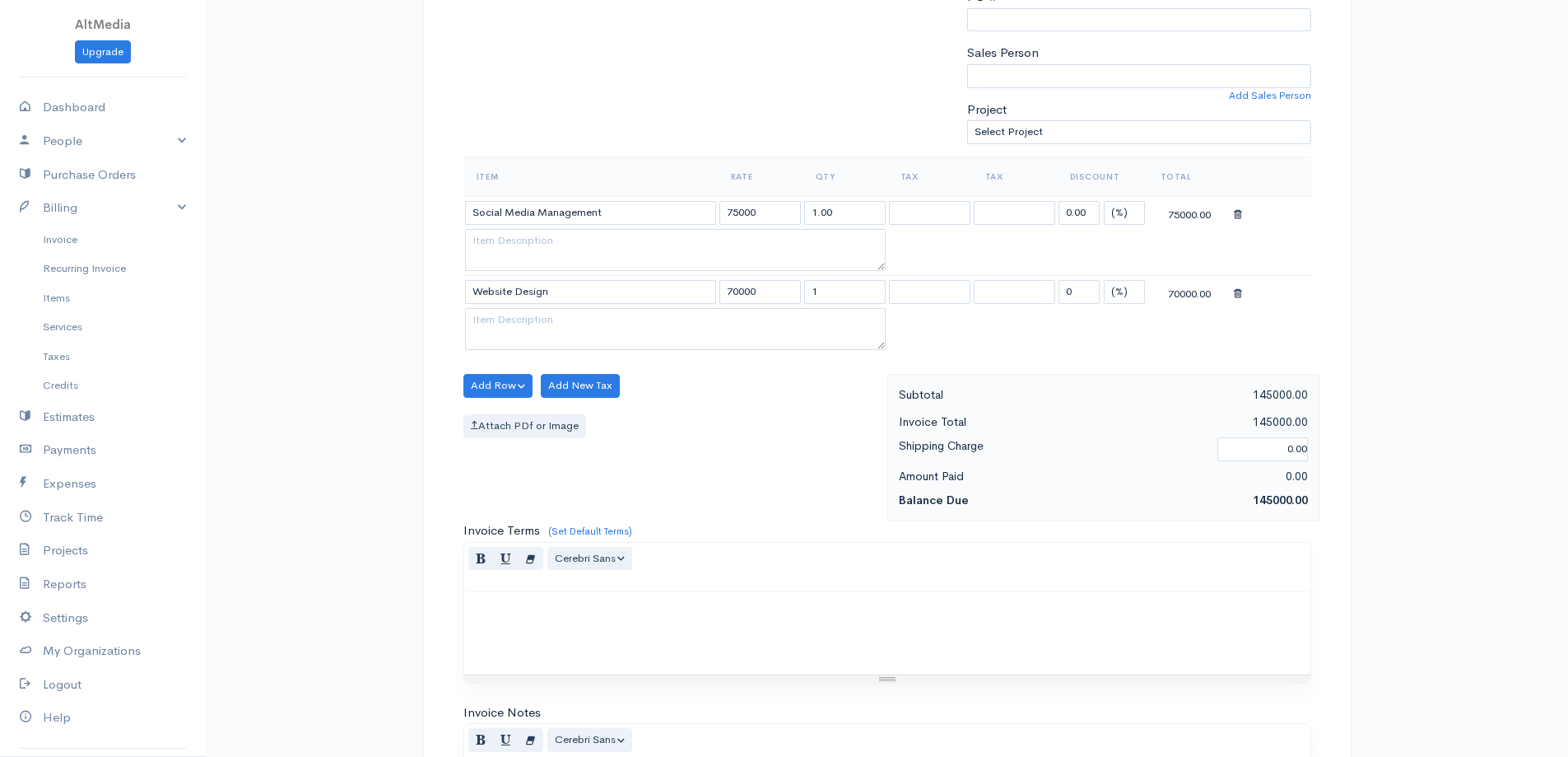
click at [743, 635] on div at bounding box center [887, 633] width 847 height 82
drag, startPoint x: 736, startPoint y: 214, endPoint x: 612, endPoint y: 203, distance: 124.5
click at [612, 203] on tr "Social Media Management 75000 1.00 Service Tax 13% Service Tax Bank Charges Ser…" at bounding box center [888, 212] width 847 height 32
type input "35000"
drag, startPoint x: 737, startPoint y: 290, endPoint x: 703, endPoint y: 283, distance: 34.7
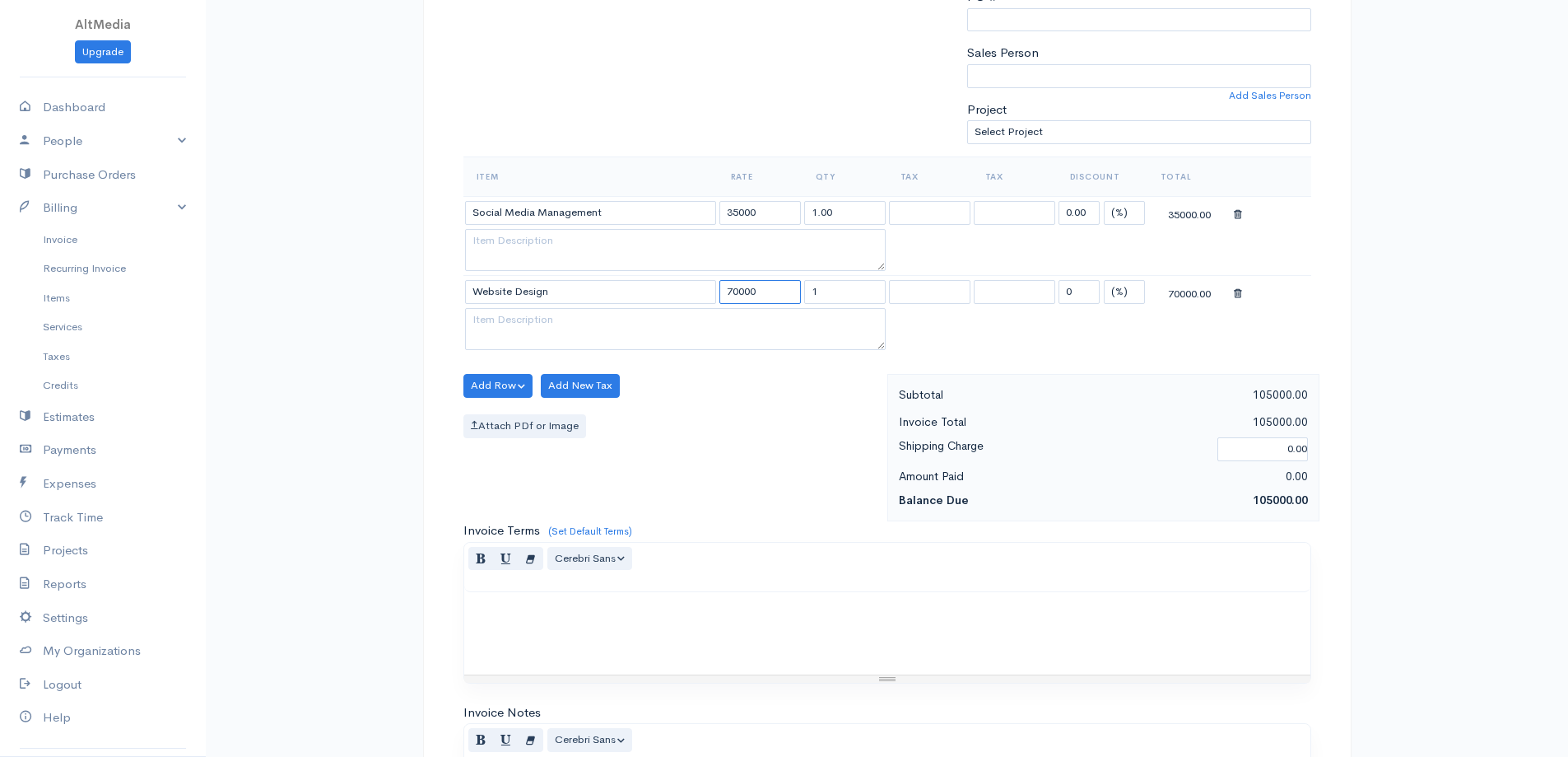
click at [703, 283] on tr "Website Design 70000 1 Service Tax 13% Service Tax Bank Charges Service Tax 13%…" at bounding box center [888, 292] width 847 height 32
type input "35000"
click at [607, 240] on textarea at bounding box center [675, 250] width 421 height 43
drag, startPoint x: 609, startPoint y: 240, endPoint x: 388, endPoint y: 232, distance: 221.1
click at [388, 232] on div "Invoice Edit Invoice #0000002318 sent To Crystal Enterprises crystal.enterprise…" at bounding box center [887, 357] width 1362 height 1537
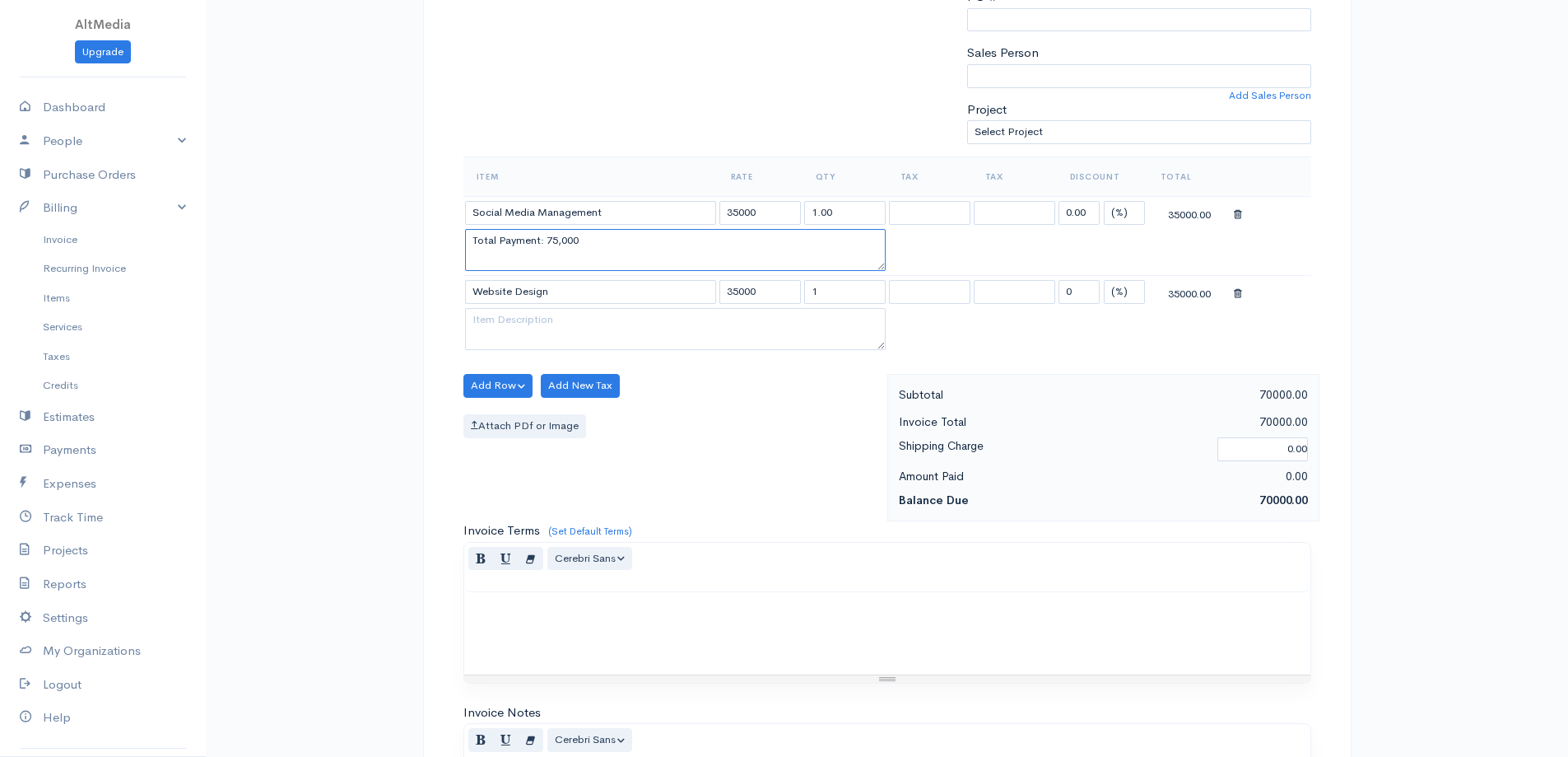
type textarea "Total Payment: 75,000"
click at [567, 350] on td at bounding box center [676, 331] width 424 height 47
click at [575, 331] on textarea at bounding box center [675, 329] width 421 height 43
paste textarea "Total Payment: 75,000"
click at [555, 322] on textarea "Total Payment: 75,000" at bounding box center [675, 329] width 421 height 43
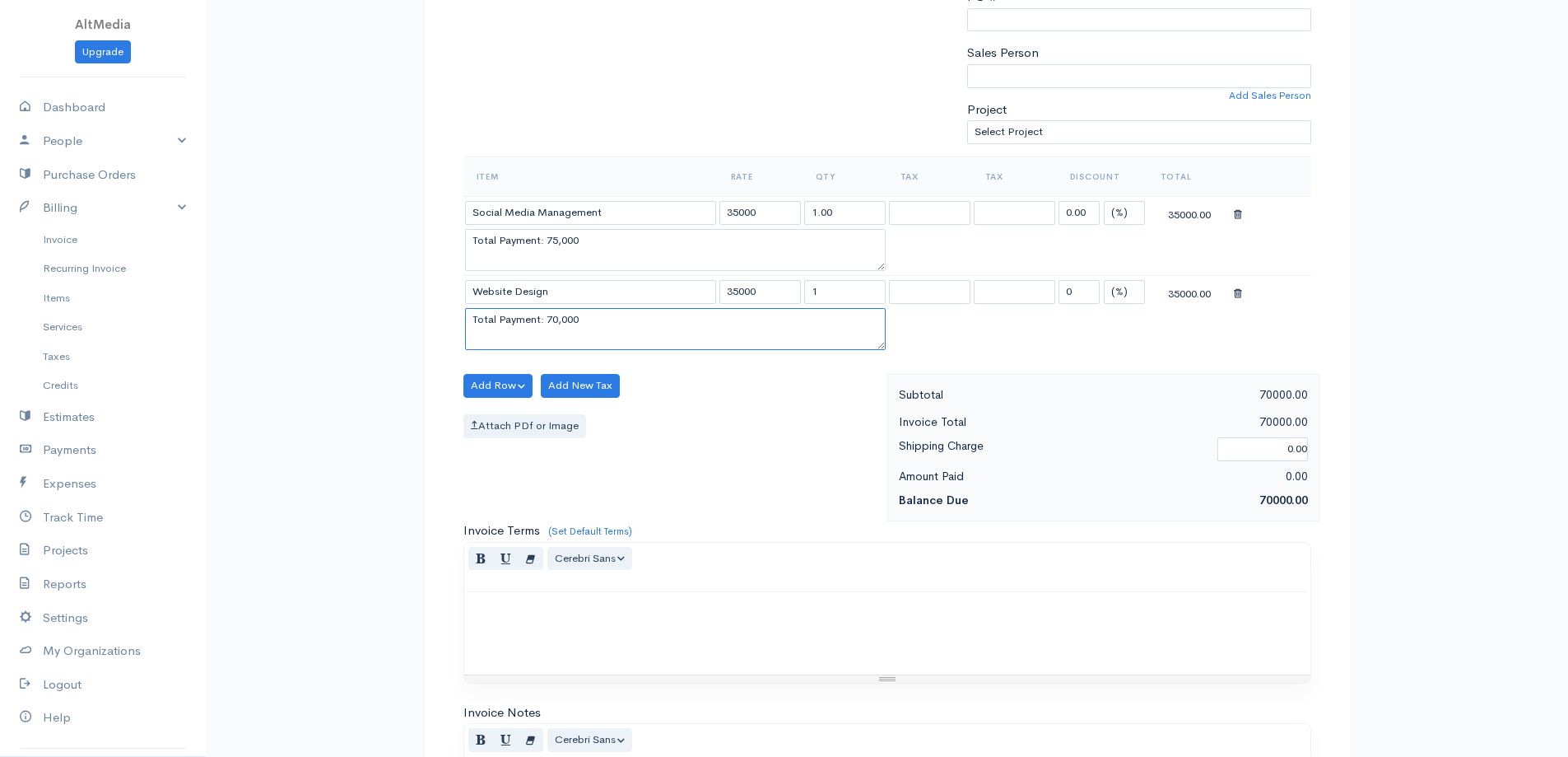
type textarea "Total Payment: 70,000"
click at [1447, 494] on div "Invoice Edit Invoice #0000002318 sent To Crystal Enterprises crystal.enterprise…" at bounding box center [887, 357] width 1362 height 1537
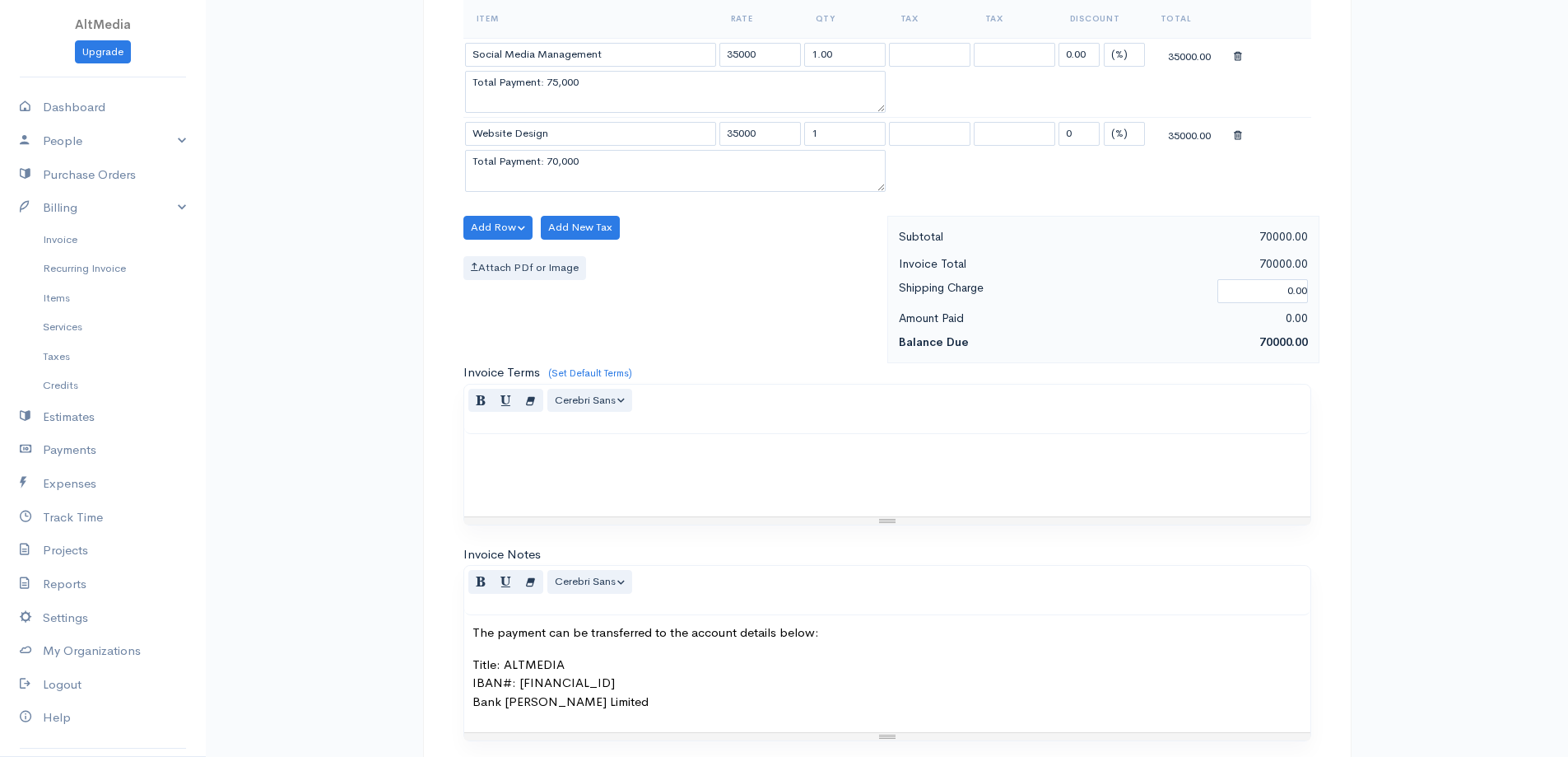
scroll to position [577, 0]
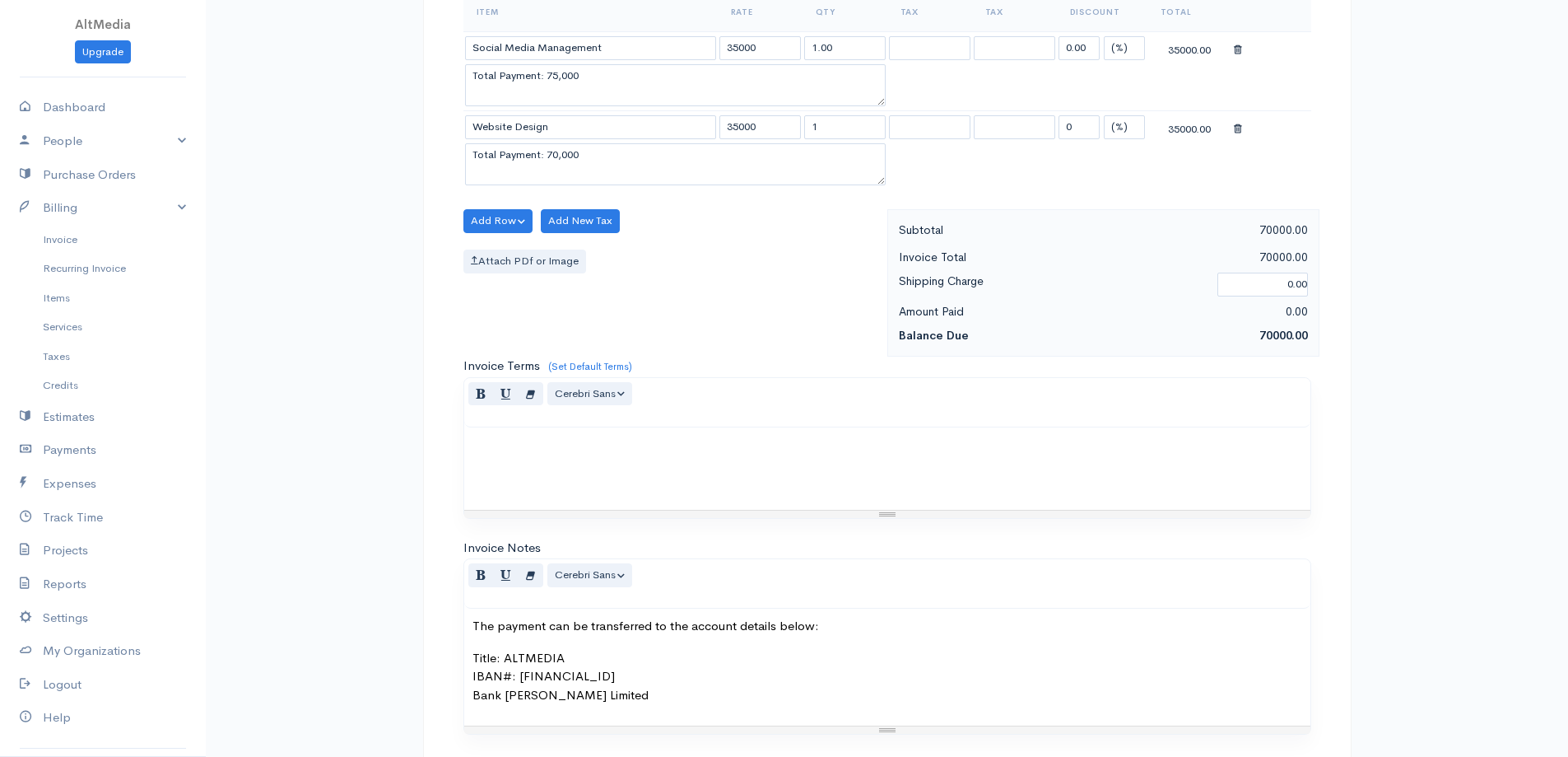
click at [638, 495] on div at bounding box center [887, 469] width 847 height 82
click at [656, 459] on div "Total Invoice amount is" at bounding box center [887, 469] width 847 height 82
click at [1164, 443] on p "Total Invoice amount is 145,000. Remaining" at bounding box center [887, 445] width 829 height 19
click at [657, 442] on p "Total Invoice amount is 145,000. Remaining 75,000 to be paid after 30 days of t…" at bounding box center [887, 445] width 829 height 19
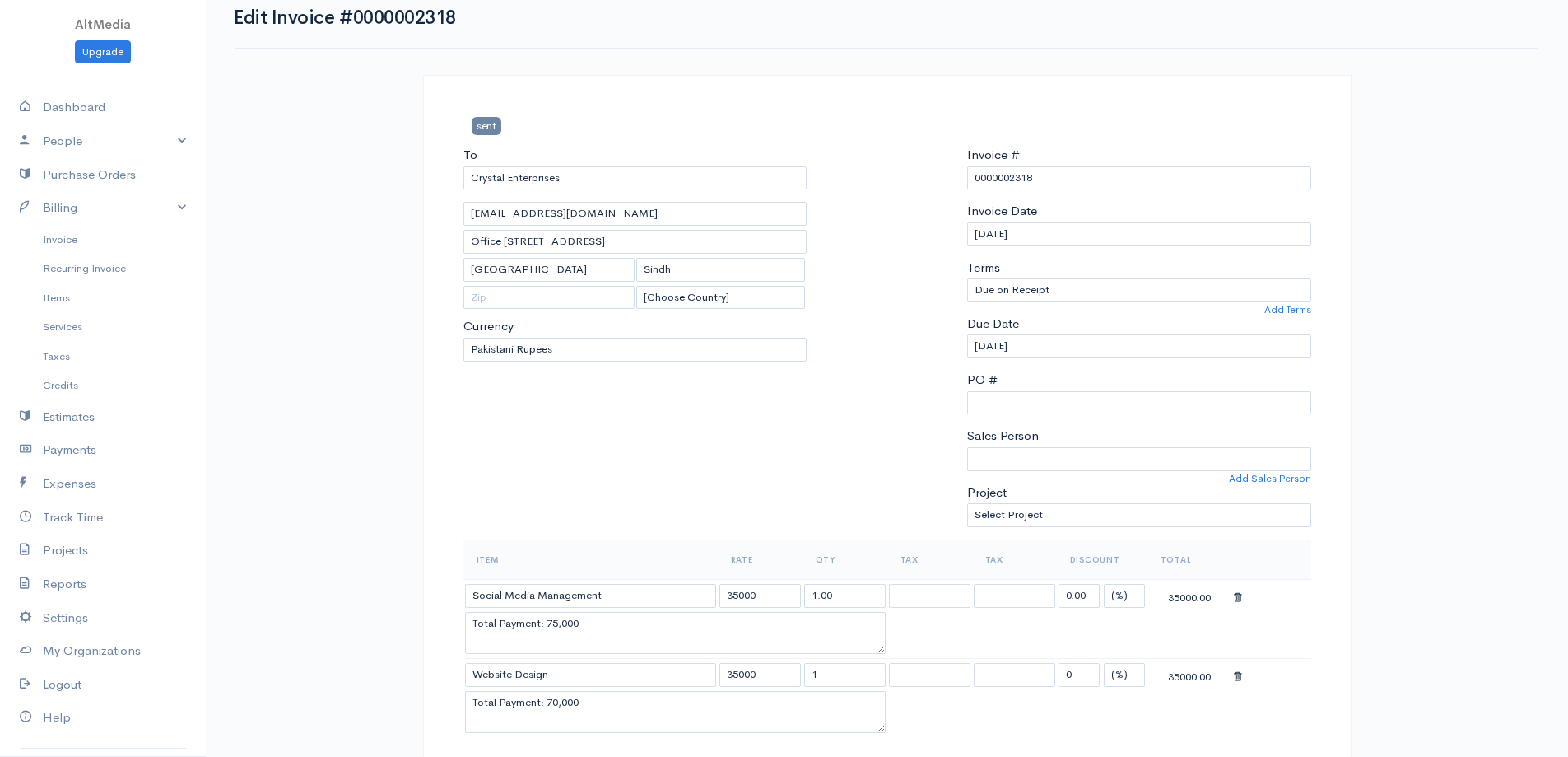
scroll to position [0, 0]
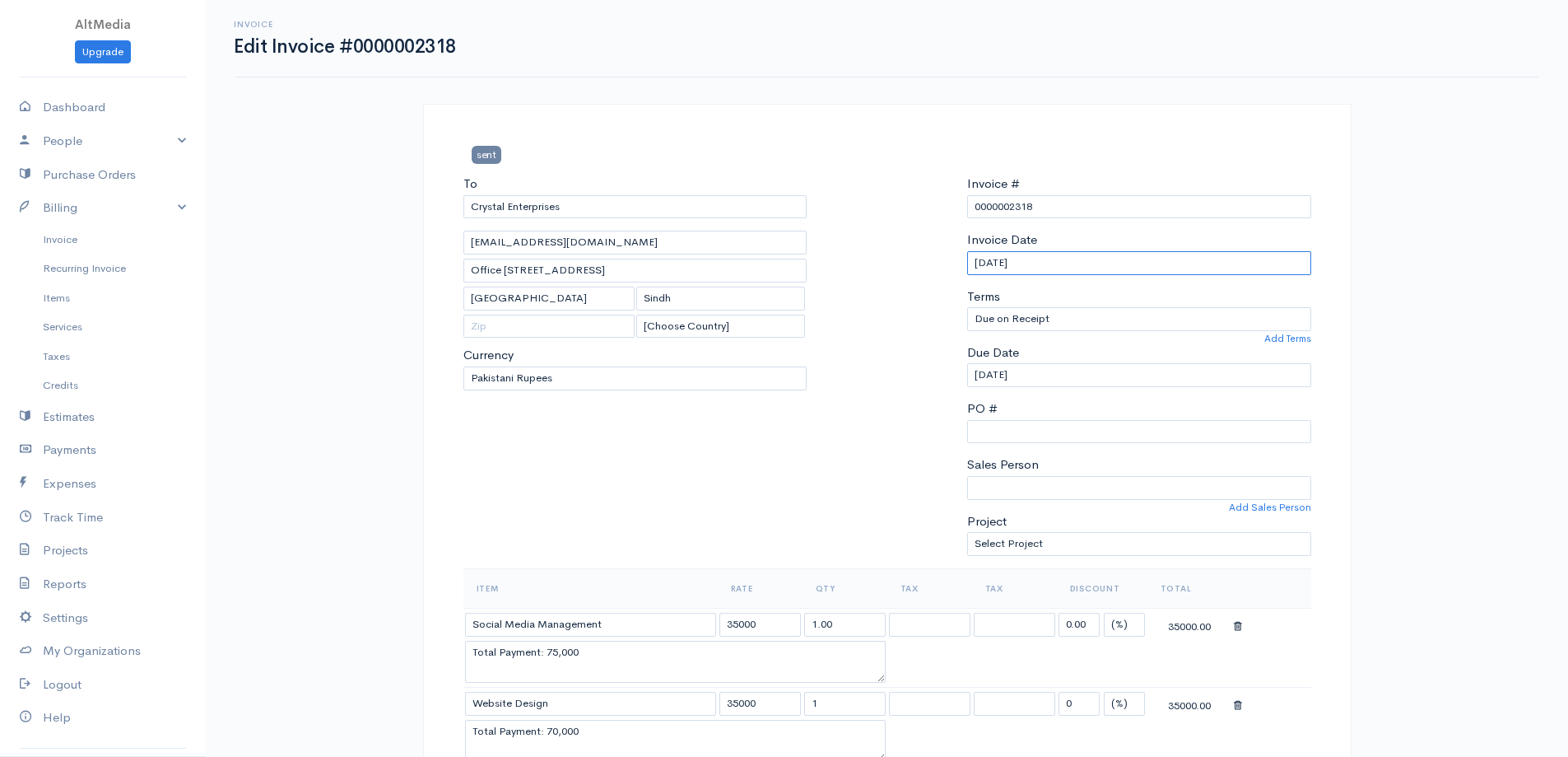
click at [998, 258] on input "02-08-2025" at bounding box center [1139, 263] width 345 height 24
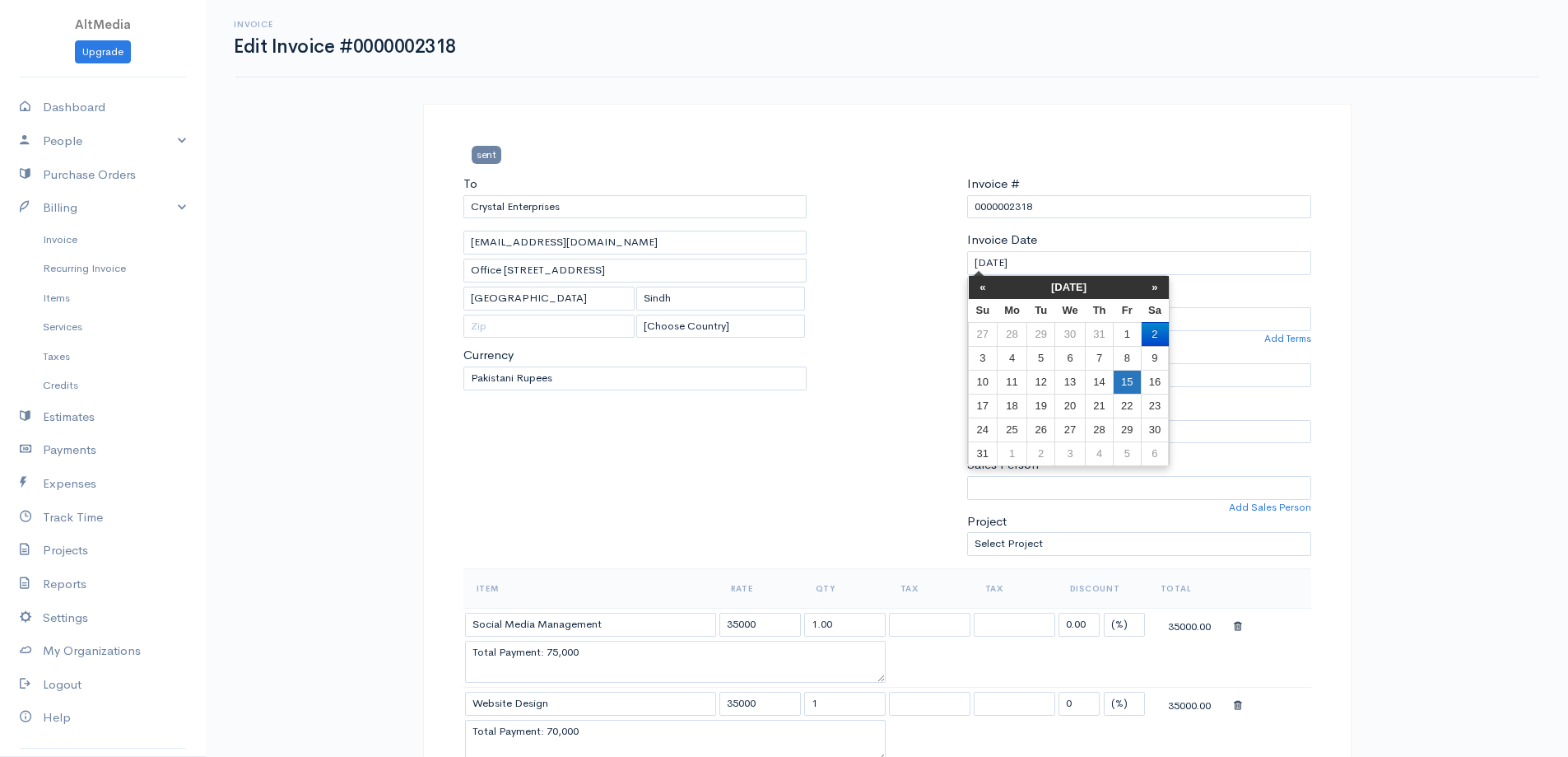
click at [1122, 380] on td "15" at bounding box center [1127, 381] width 27 height 24
type input "15-08-2025"
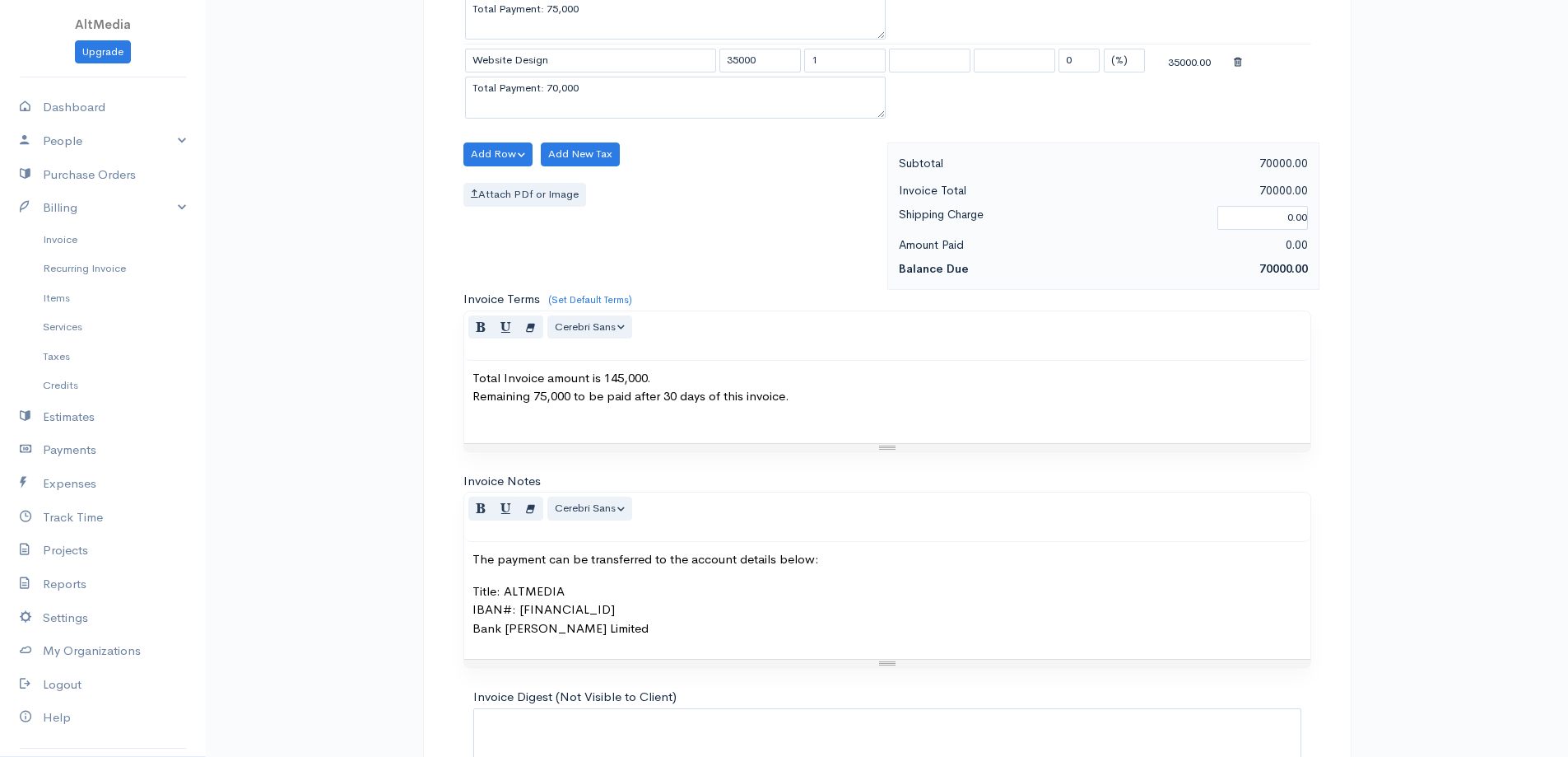
scroll to position [781, 0]
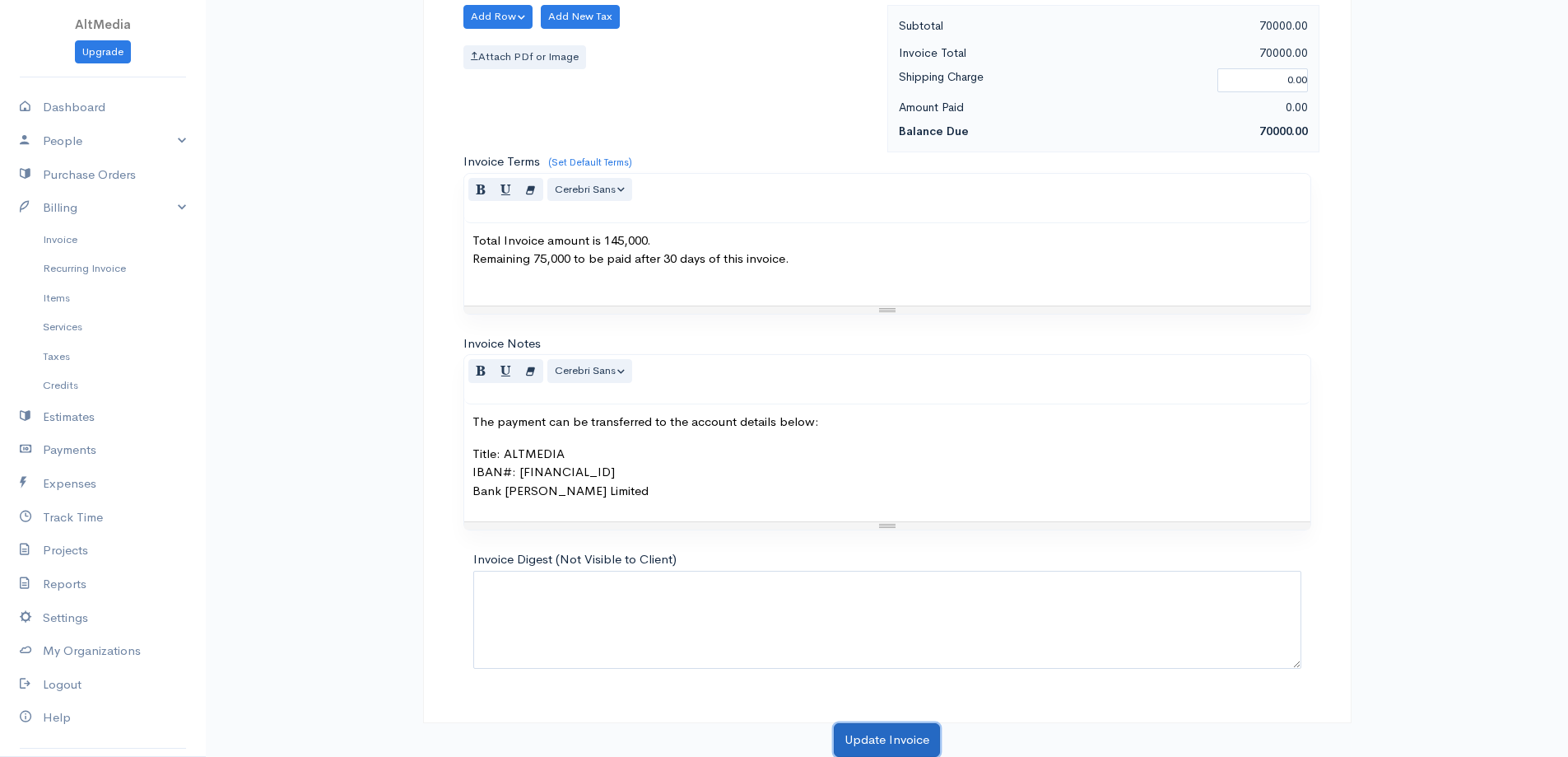
click at [930, 738] on button "Update Invoice" at bounding box center [887, 739] width 106 height 33
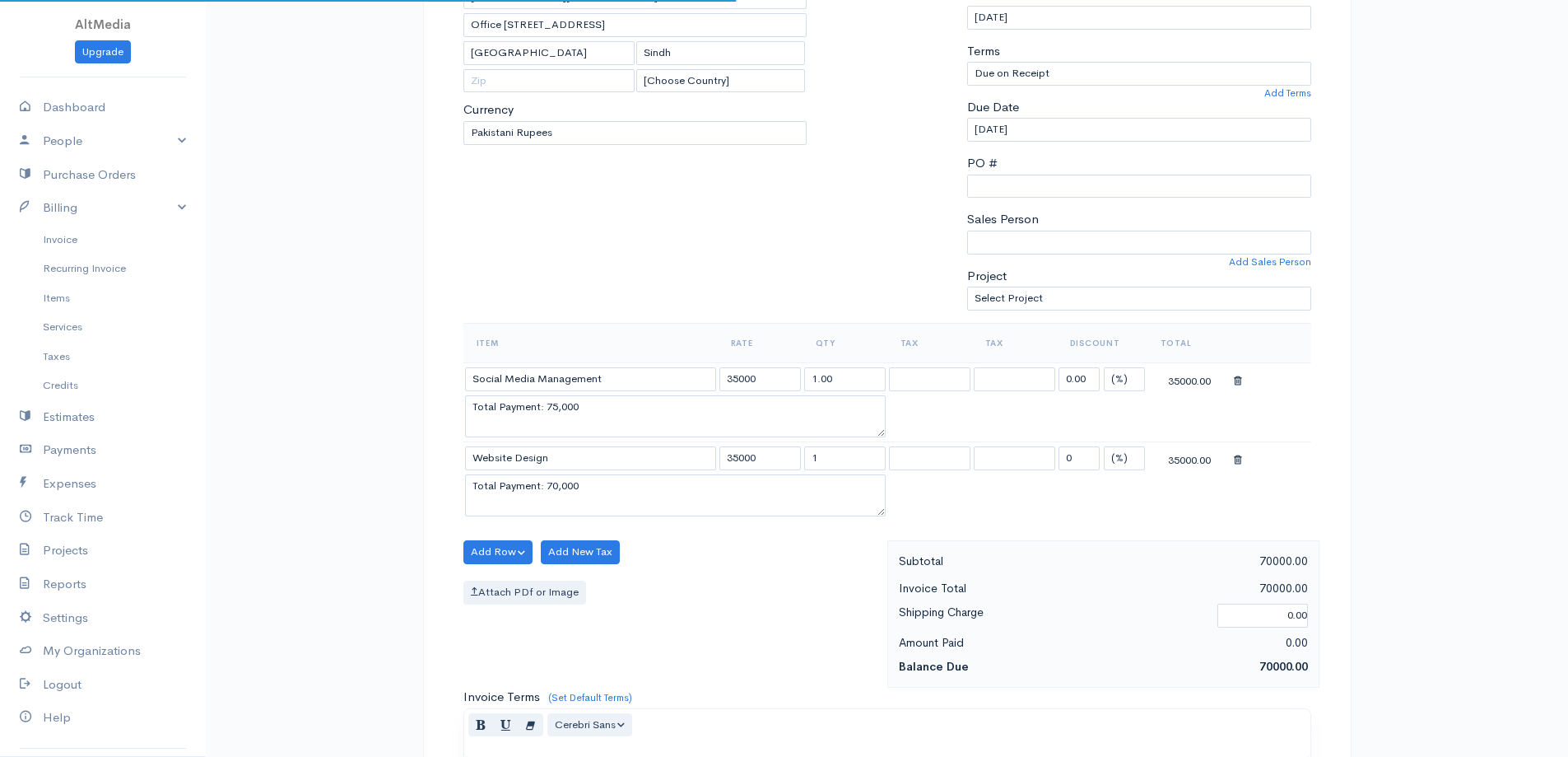
scroll to position [204, 0]
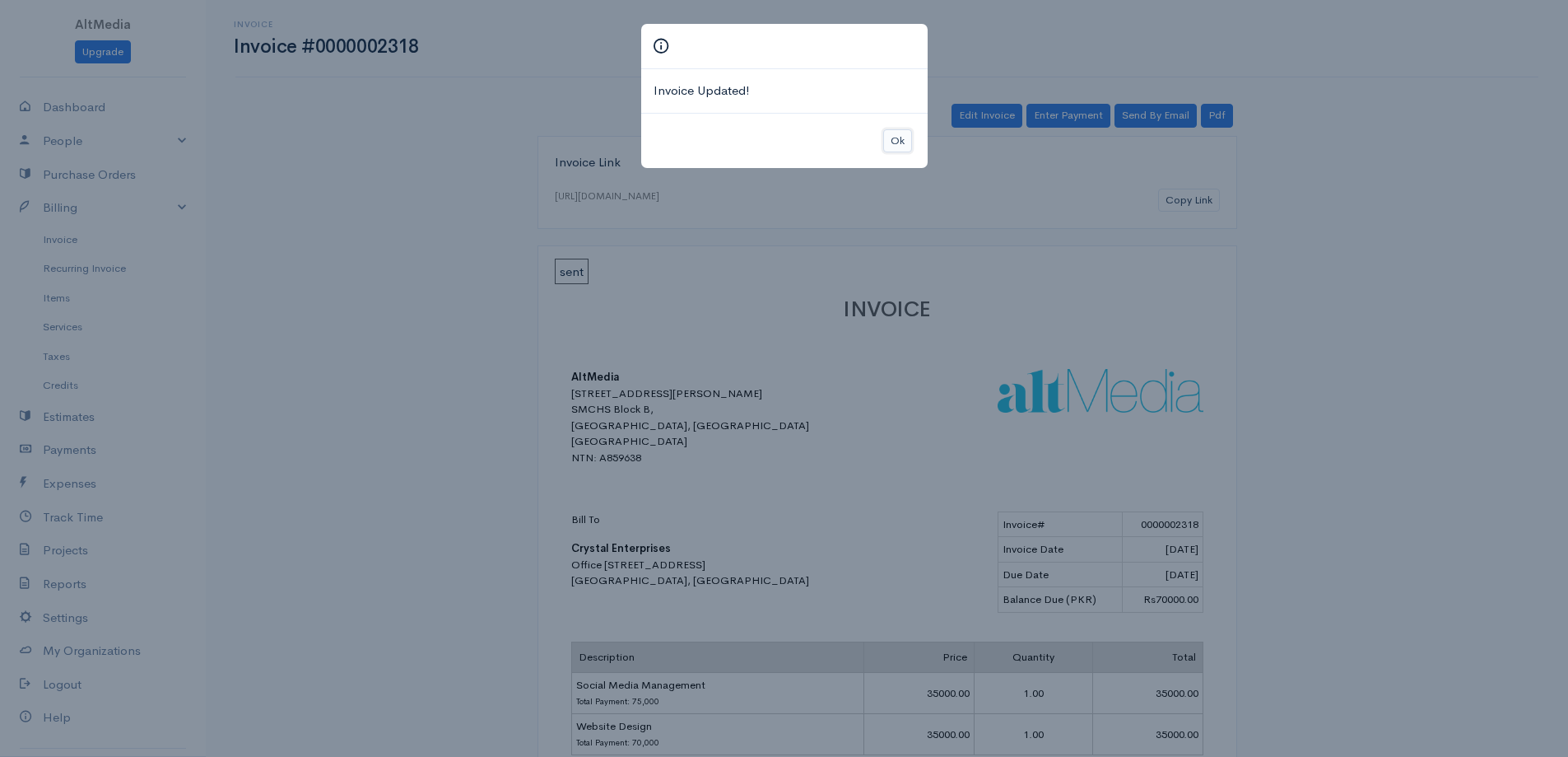
click at [895, 135] on button "Ok" at bounding box center [897, 140] width 29 height 24
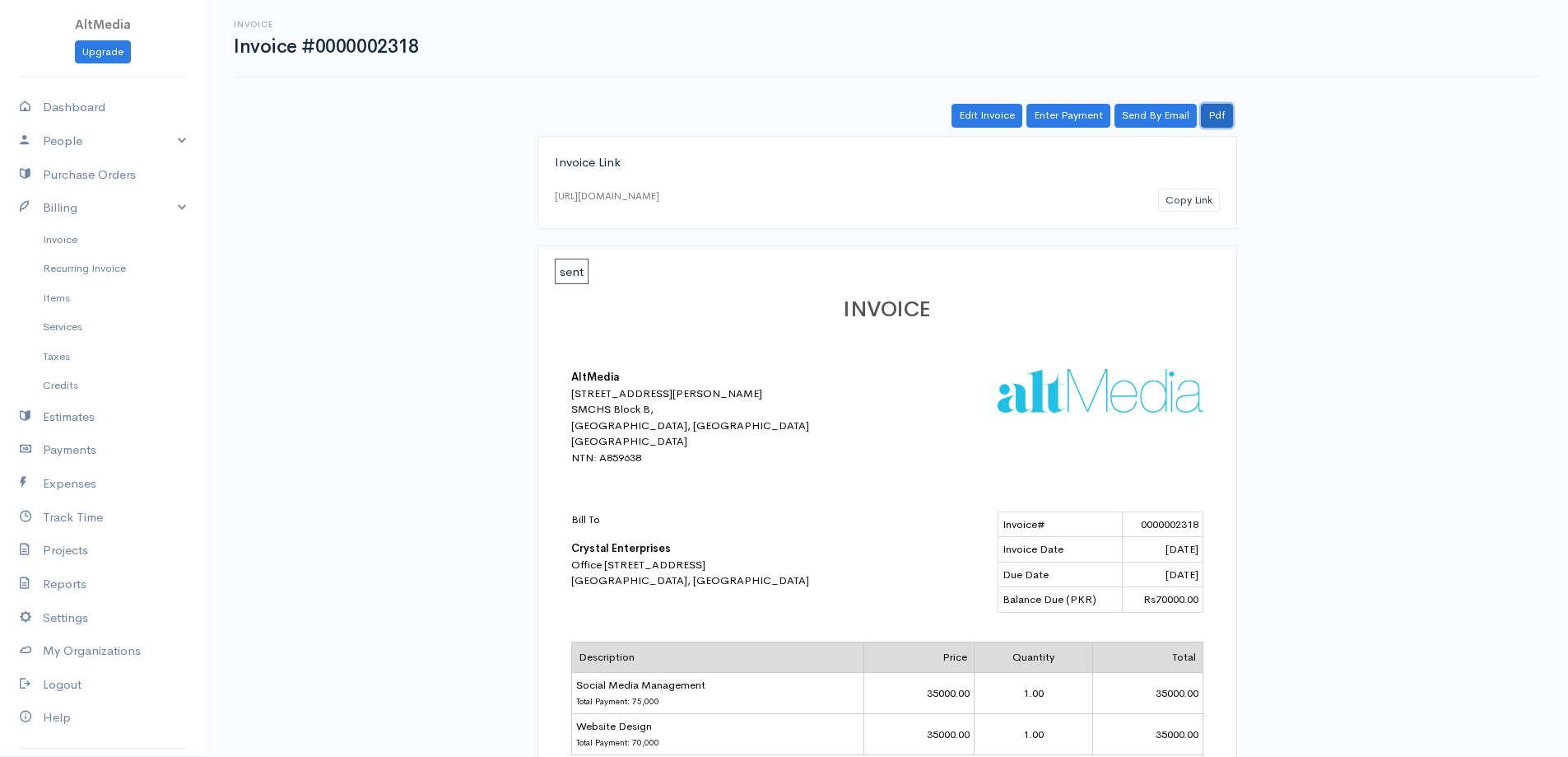
click at [1224, 108] on link "Pdf" at bounding box center [1217, 116] width 32 height 24
click at [998, 115] on link "Edit Invoice" at bounding box center [987, 116] width 71 height 24
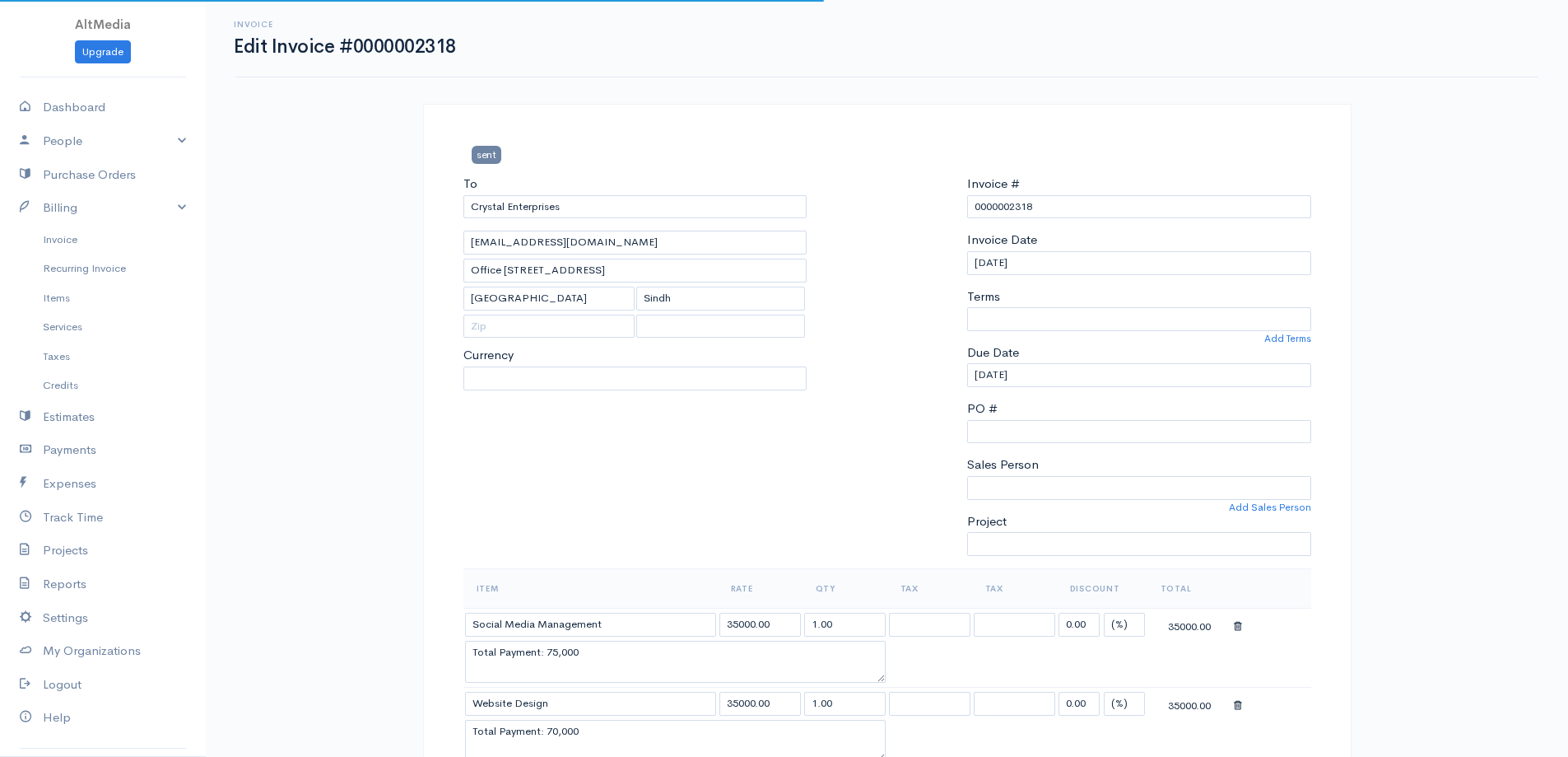
select select
select select "Pakistan"
select select "PKR"
select select "0"
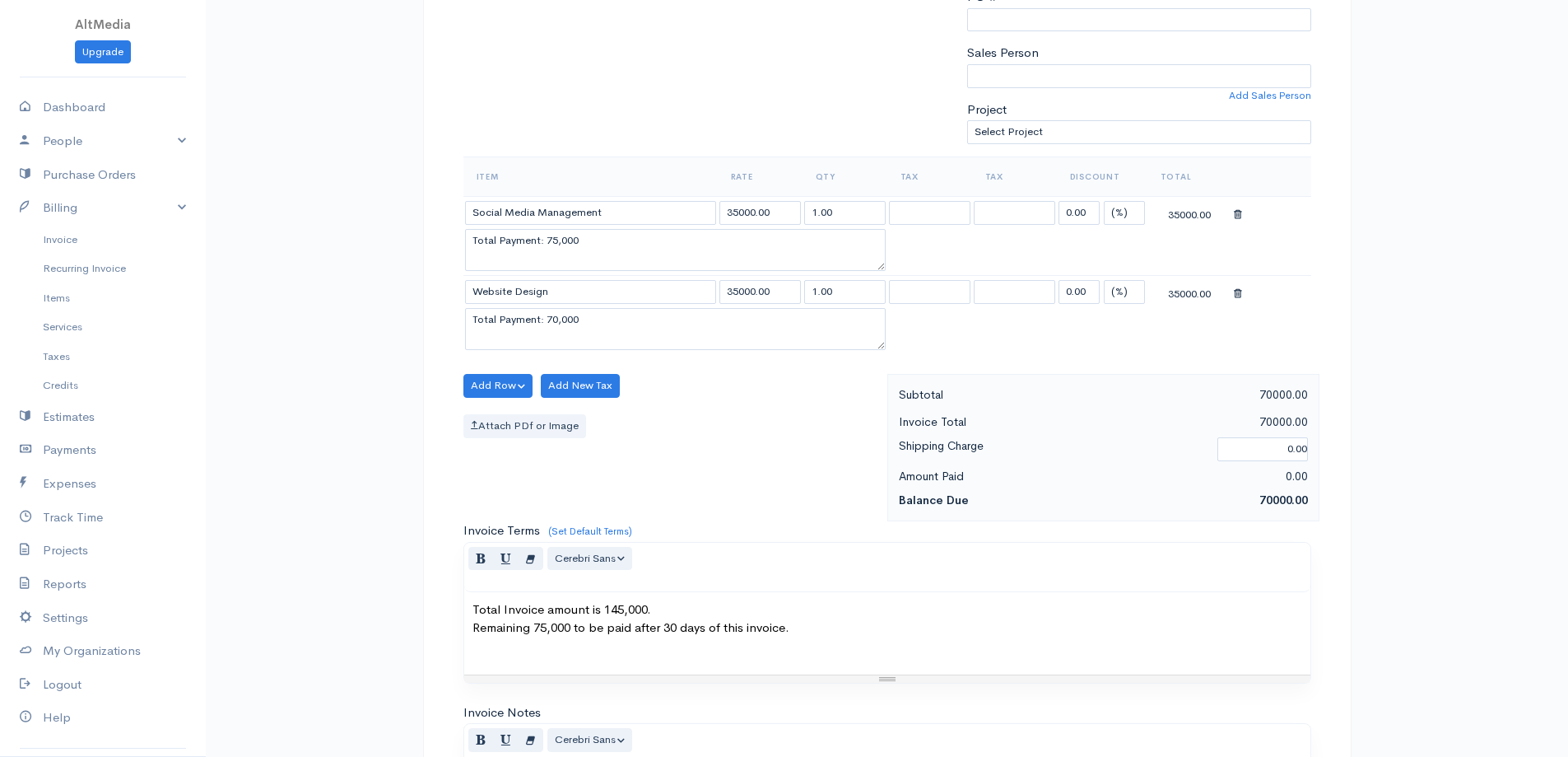
scroll to position [494, 0]
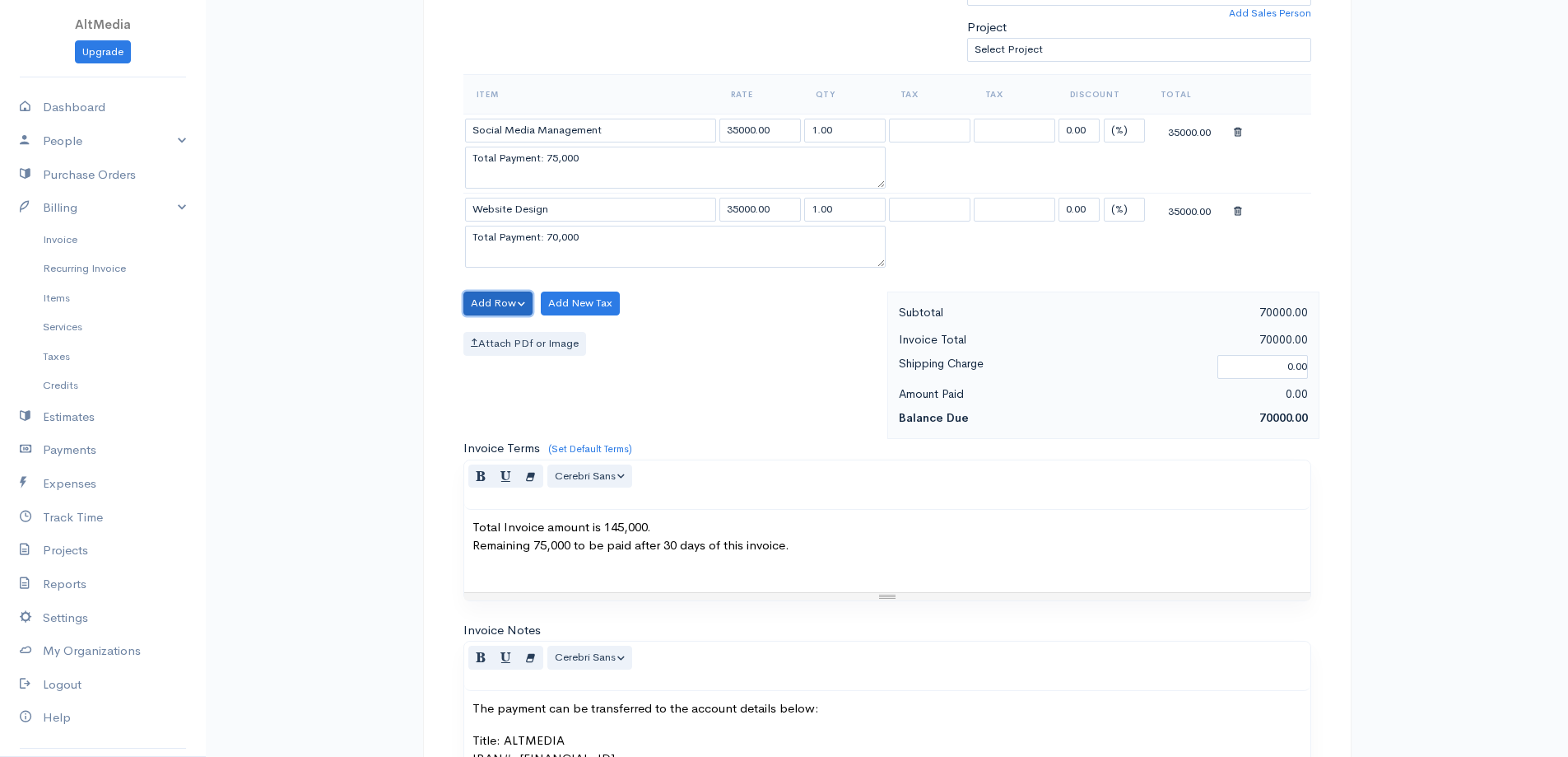
click at [506, 304] on button "Add Row" at bounding box center [498, 303] width 70 height 24
click at [527, 342] on link "Add Item Row" at bounding box center [529, 337] width 130 height 29
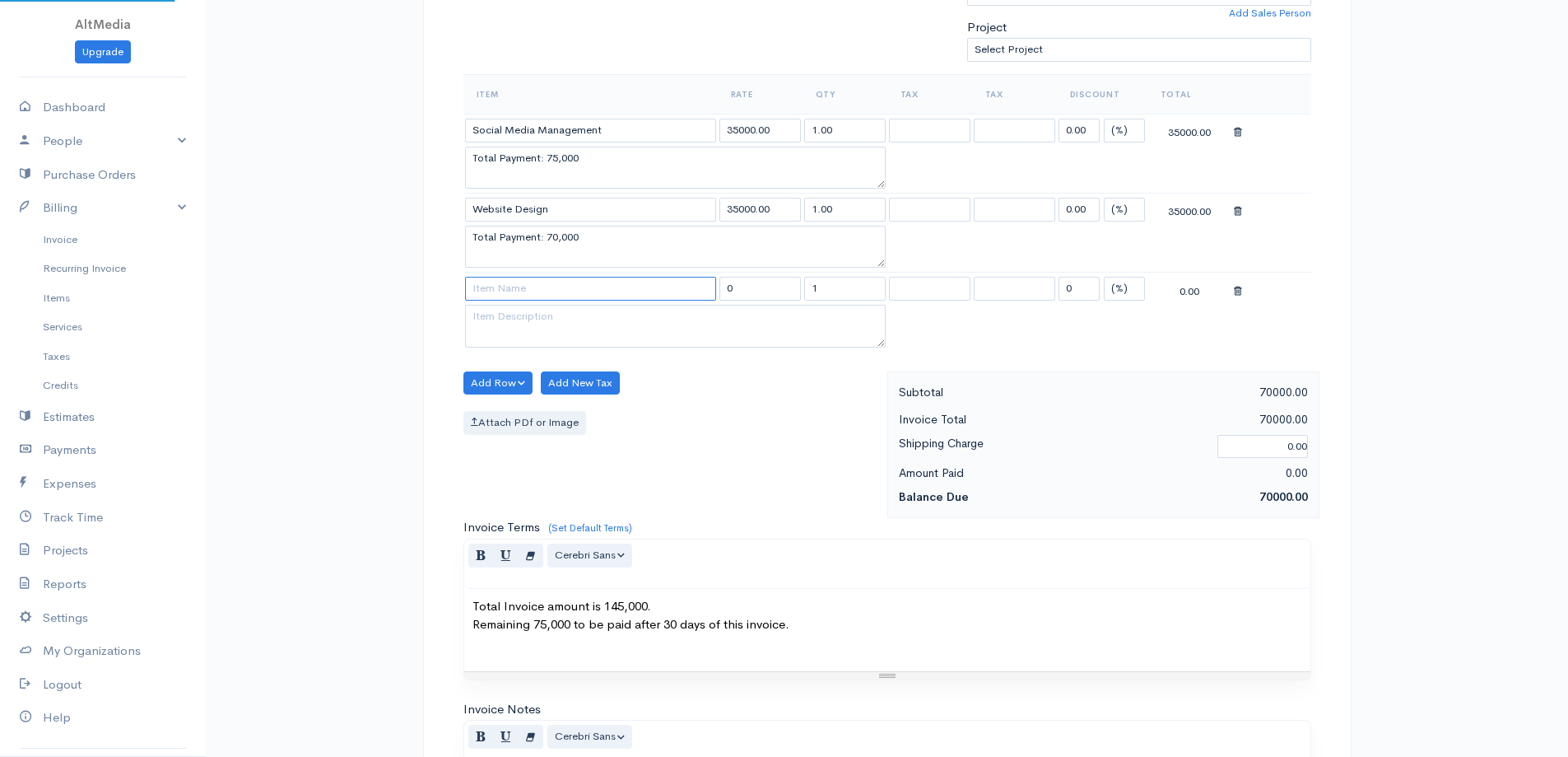
click at [523, 287] on input at bounding box center [590, 288] width 251 height 24
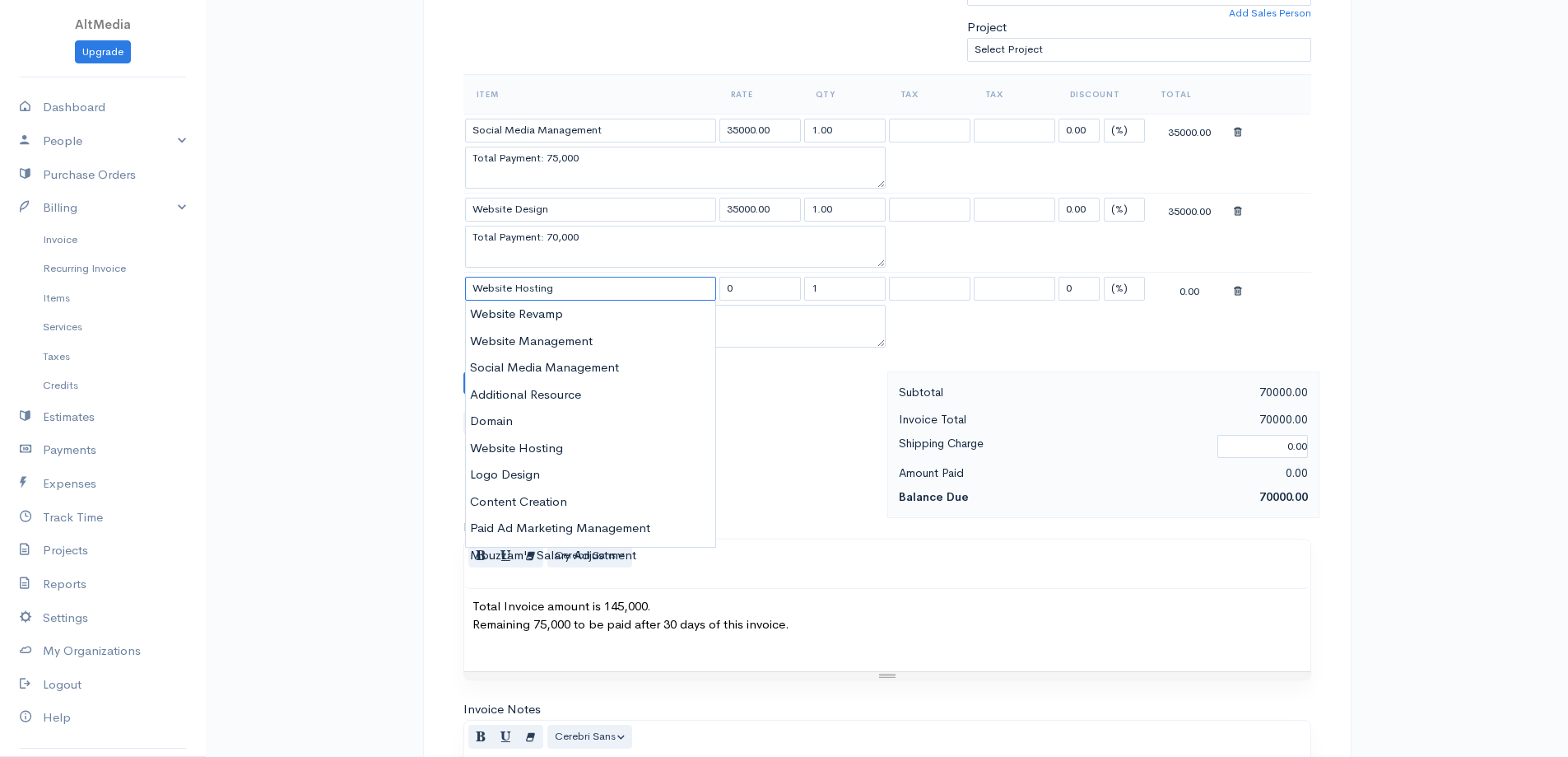
type input "Website Hosting"
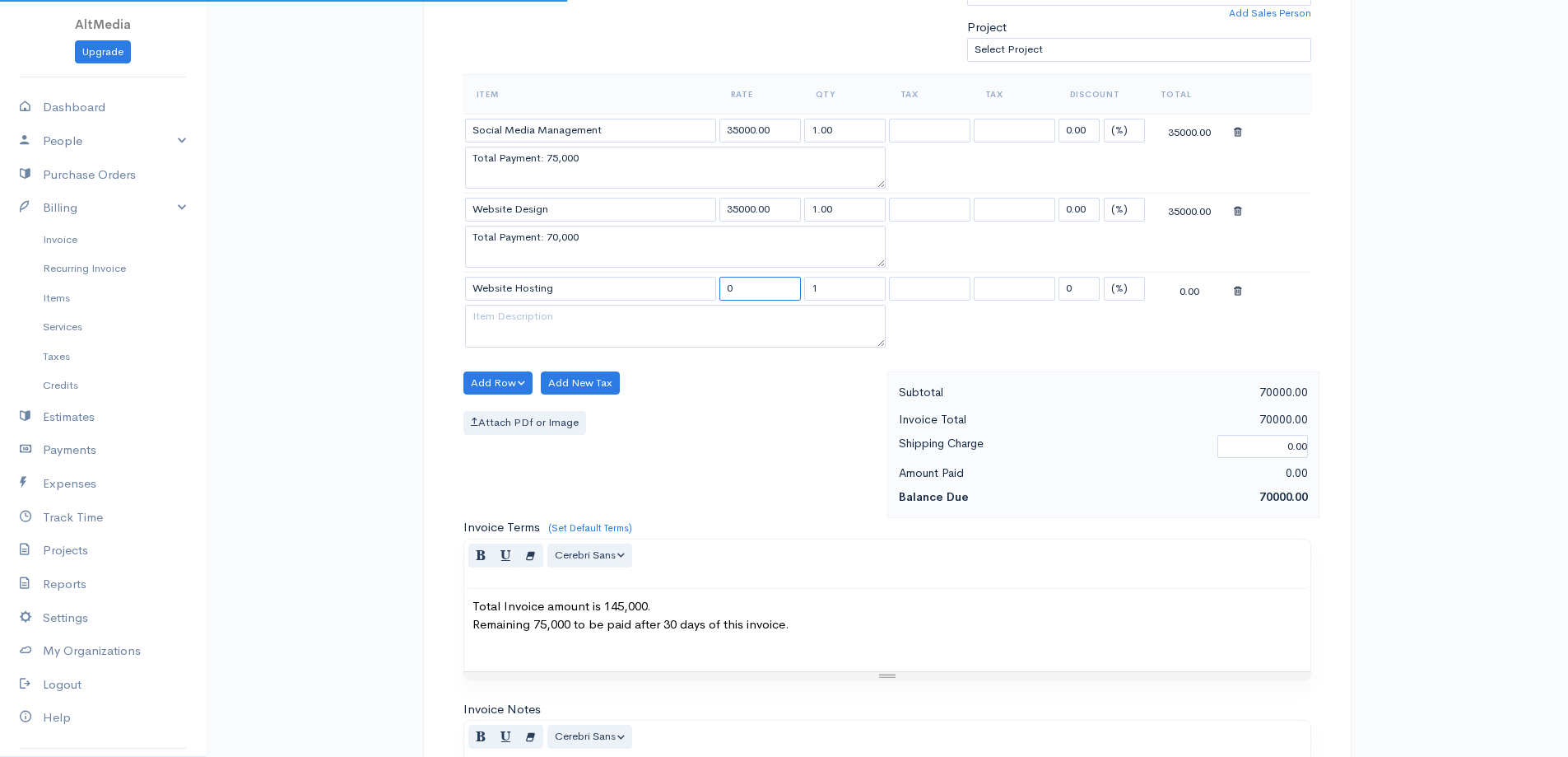
type input "5000.00"
type textarea "1 Year"
type input "5"
type input "10000"
click at [533, 313] on textarea "1 Year" at bounding box center [675, 326] width 421 height 43
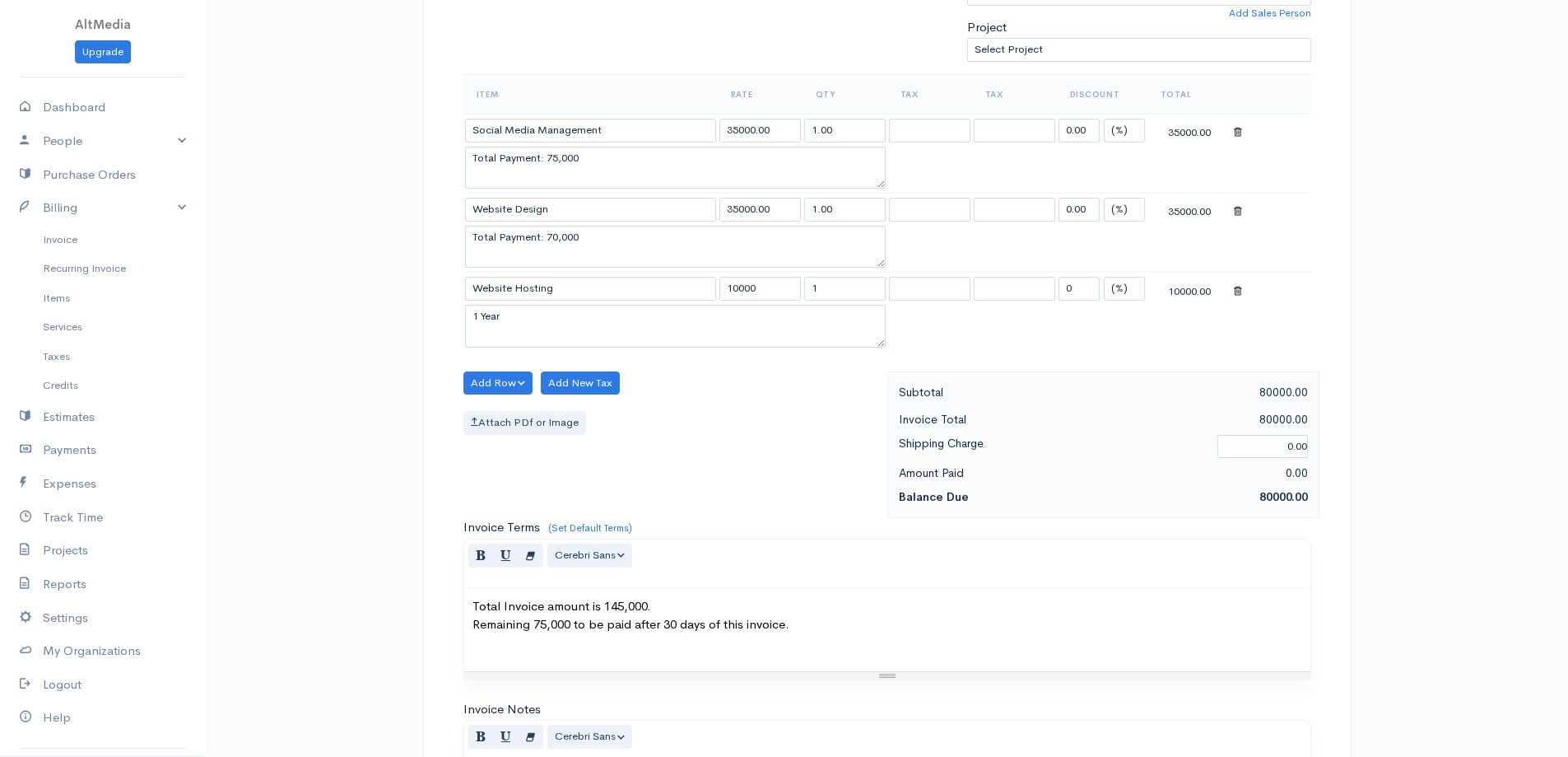
click at [1410, 434] on div "Invoice Edit Invoice #0000002318 sent To Crystal Enterprises crystal.enterprise…" at bounding box center [887, 313] width 1362 height 1616
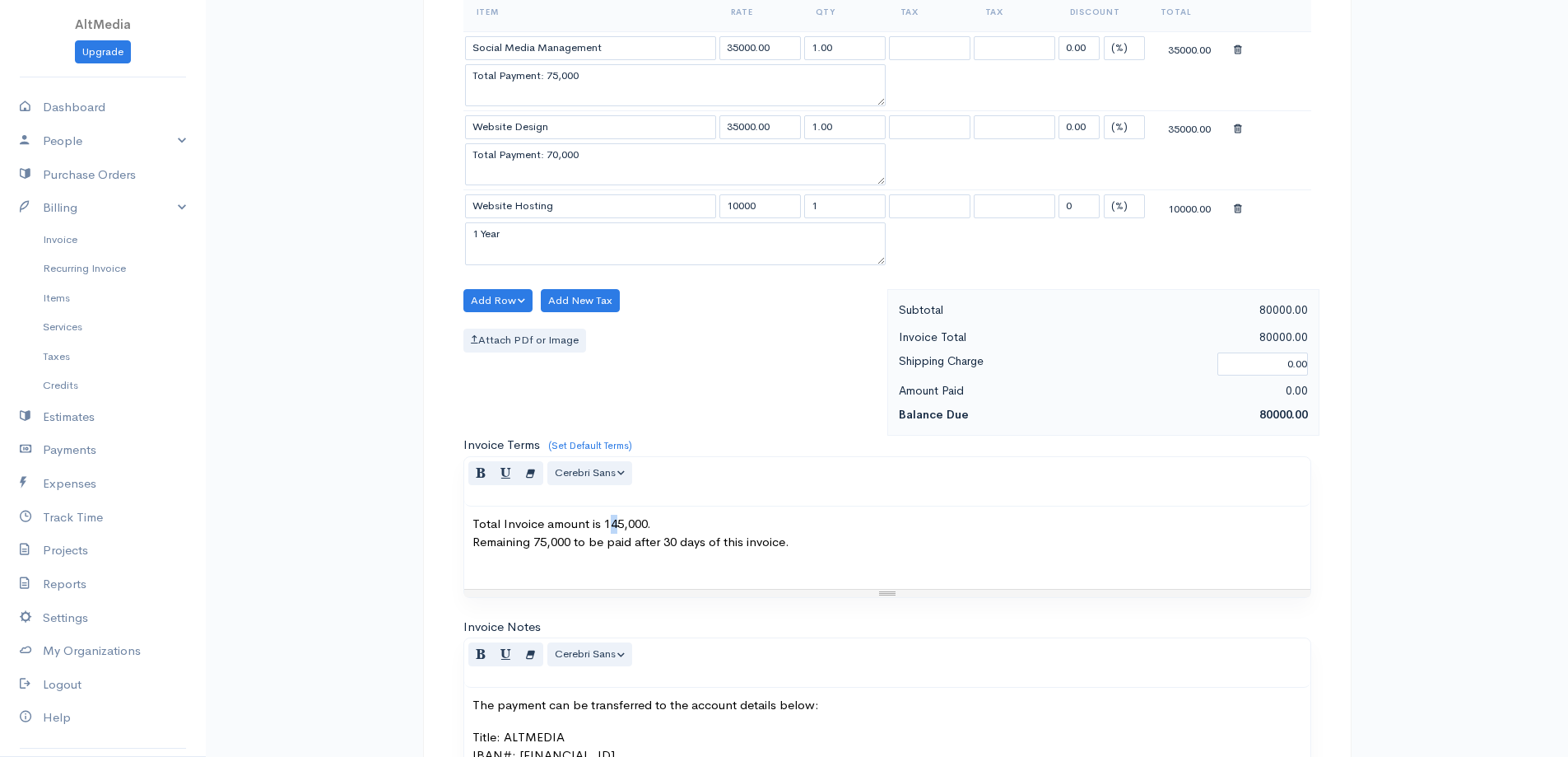
click at [616, 524] on p "Total Invoice amount is 145,000. Remaining 75,000 to be paid after 30 days of t…" at bounding box center [887, 533] width 829 height 37
click at [572, 572] on div "Total Invoice amount is 155,000. Remaining 75,000 to be paid after 30 days of t…" at bounding box center [887, 547] width 847 height 82
click at [866, 559] on div "Total Invoice amount is 155,000. Remaining 75,000 to be paid after 30 days of t…" at bounding box center [887, 547] width 847 height 82
click at [553, 549] on p "Total Invoice amount is 155,000. Remaining 75,000 to be paid after 30 days of t…" at bounding box center [887, 533] width 829 height 37
click at [972, 544] on p "Total Invoice amount is 155,000. Remaining 75,000 to be paid after 30 days of t…" at bounding box center [887, 533] width 829 height 37
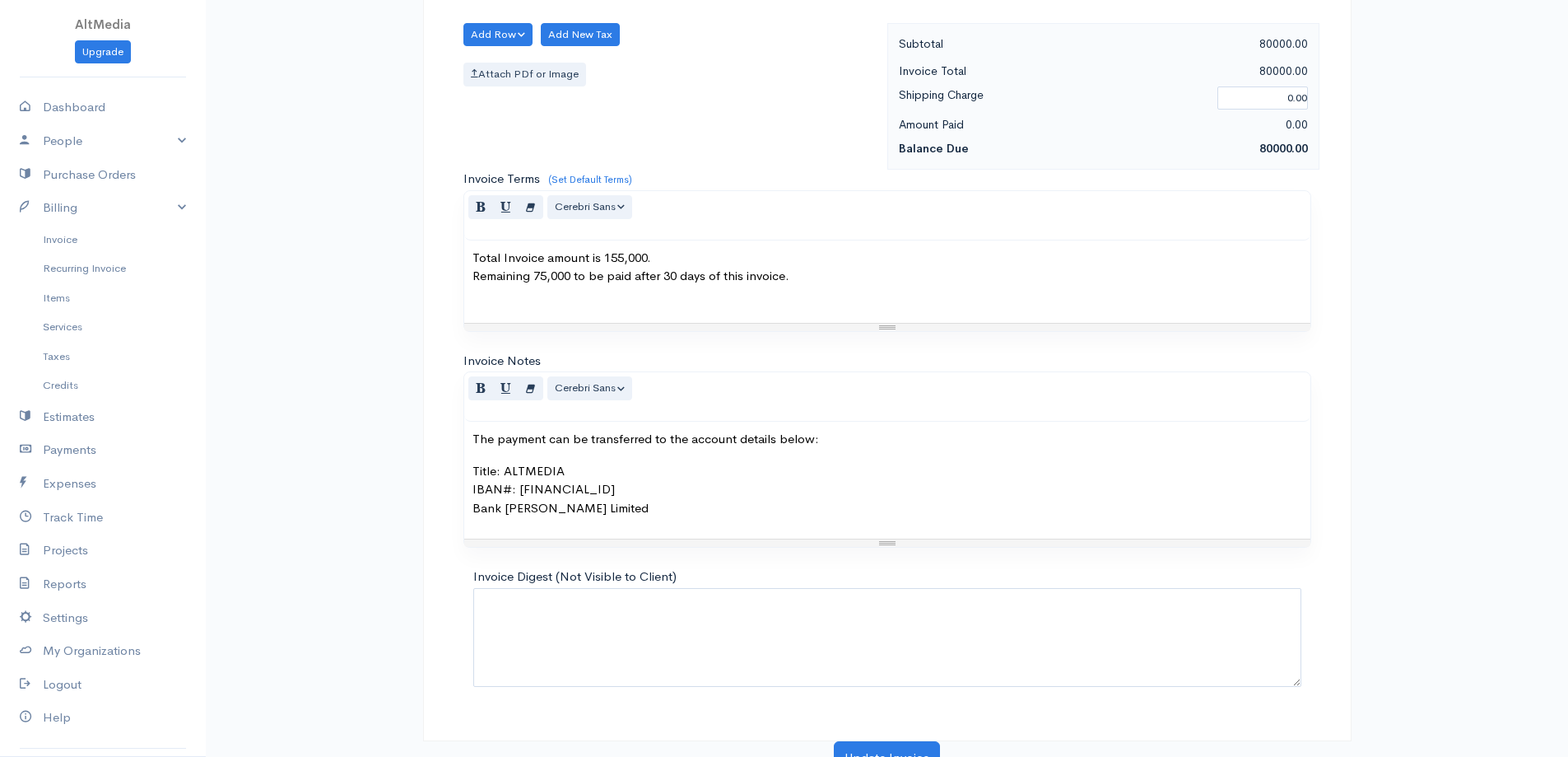
scroll to position [859, 0]
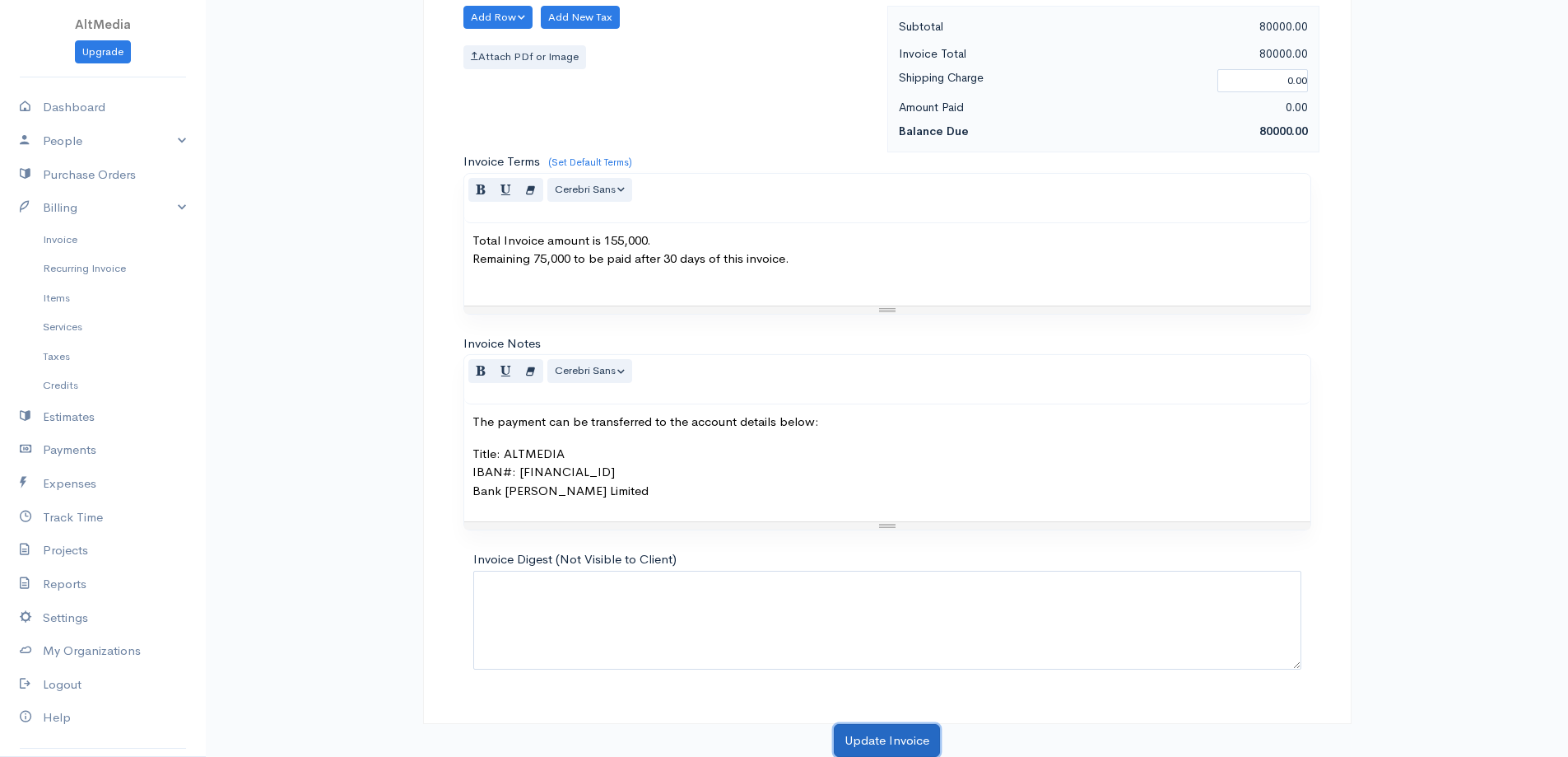
click at [901, 746] on button "Update Invoice" at bounding box center [887, 740] width 106 height 33
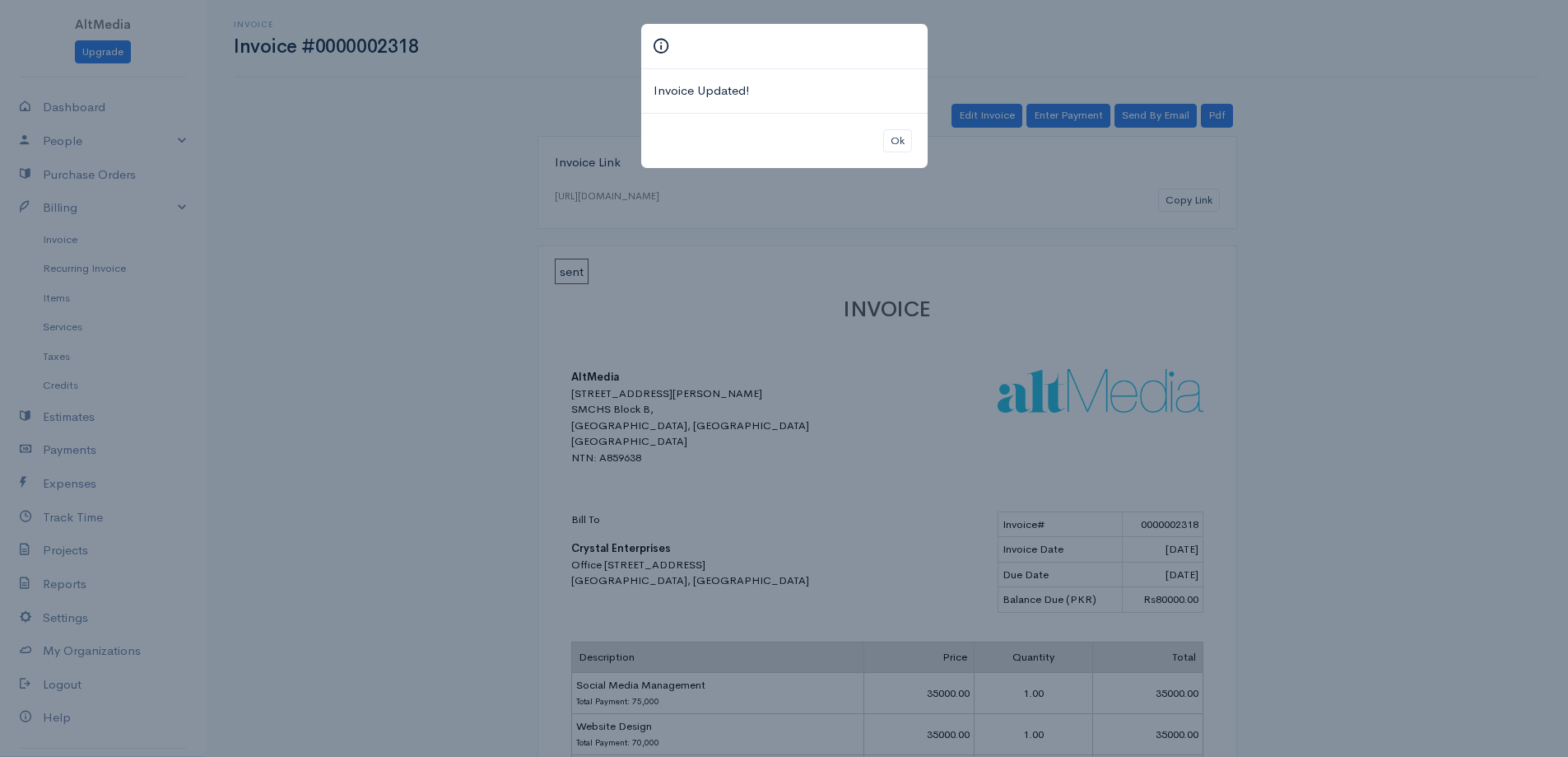
click at [907, 158] on div "Ok" at bounding box center [784, 140] width 286 height 56
click at [906, 135] on button "Ok" at bounding box center [897, 140] width 29 height 24
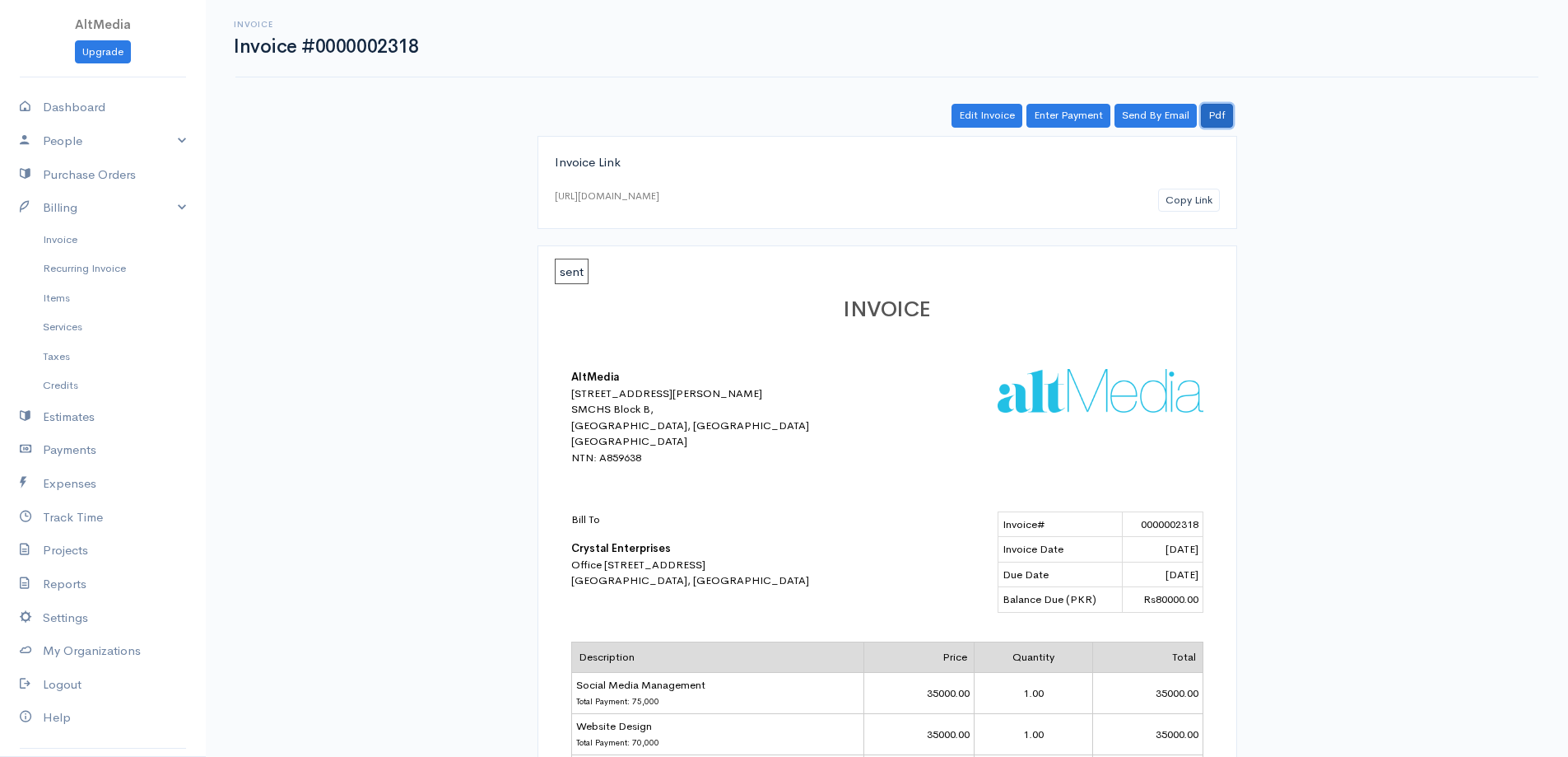
click at [1220, 116] on link "Pdf" at bounding box center [1217, 116] width 32 height 24
click at [93, 242] on link "Invoice" at bounding box center [103, 239] width 206 height 30
